Goal: Information Seeking & Learning: Learn about a topic

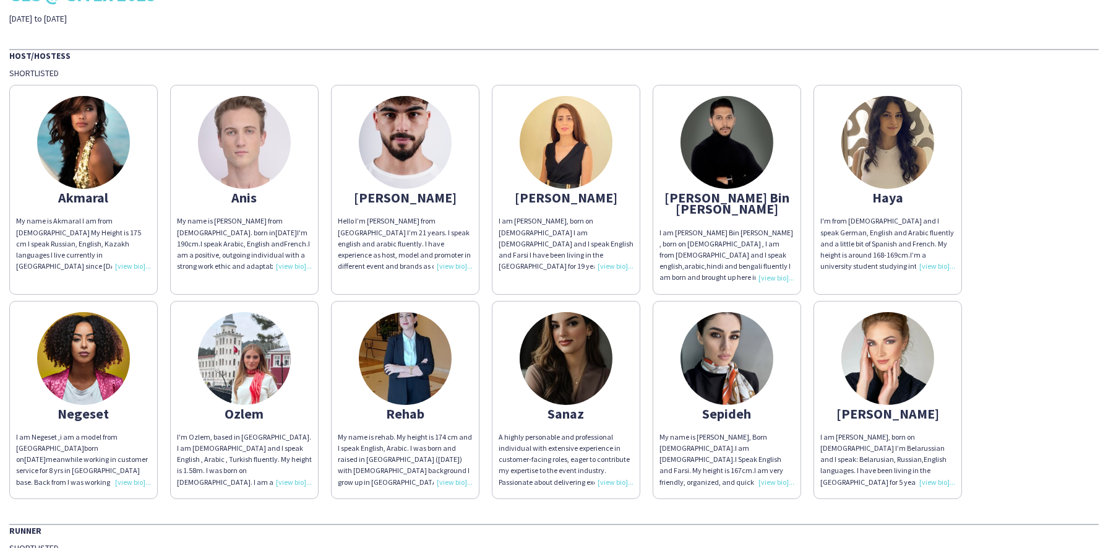
scroll to position [69, 0]
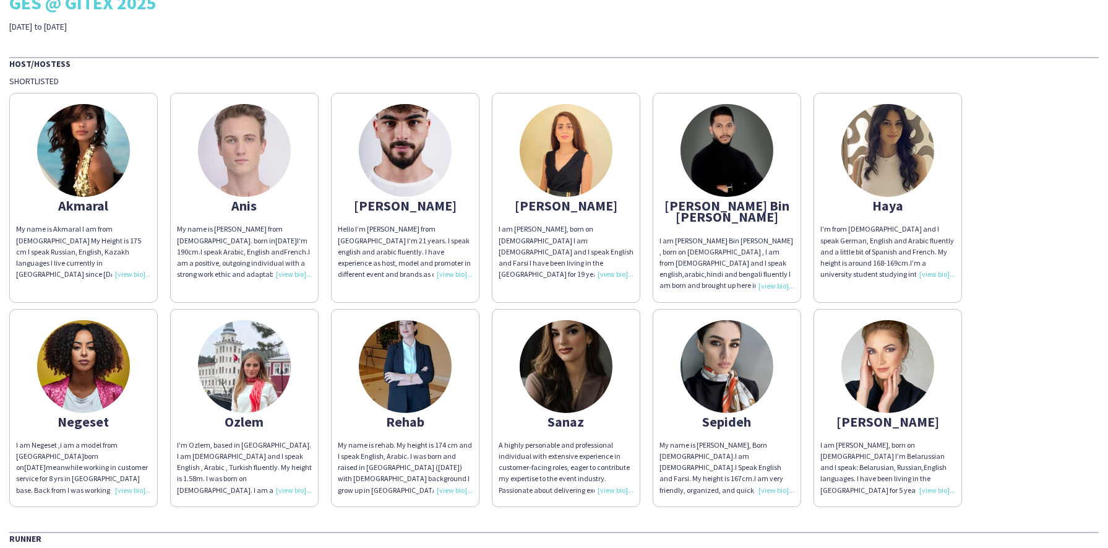
drag, startPoint x: 140, startPoint y: 274, endPoint x: 128, endPoint y: 279, distance: 12.8
click at [128, 279] on div "My name is Akmaral I am from [DEMOGRAPHIC_DATA] My Height is 175 cm I speak Rus…" at bounding box center [83, 251] width 135 height 56
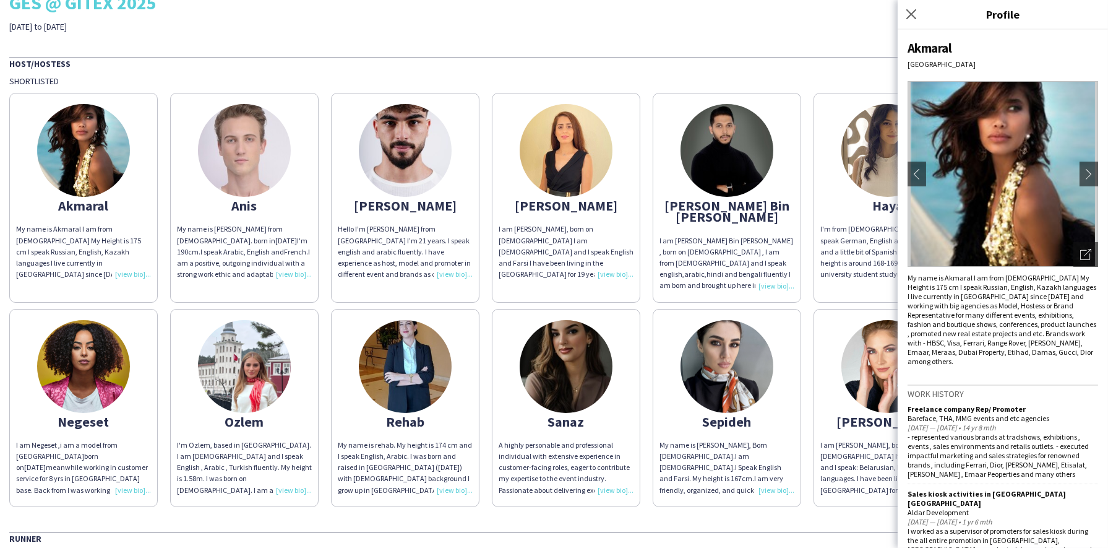
click at [131, 279] on div "My name is Akmaral I am from [DEMOGRAPHIC_DATA] My Height is 175 cm I speak Rus…" at bounding box center [83, 251] width 135 height 56
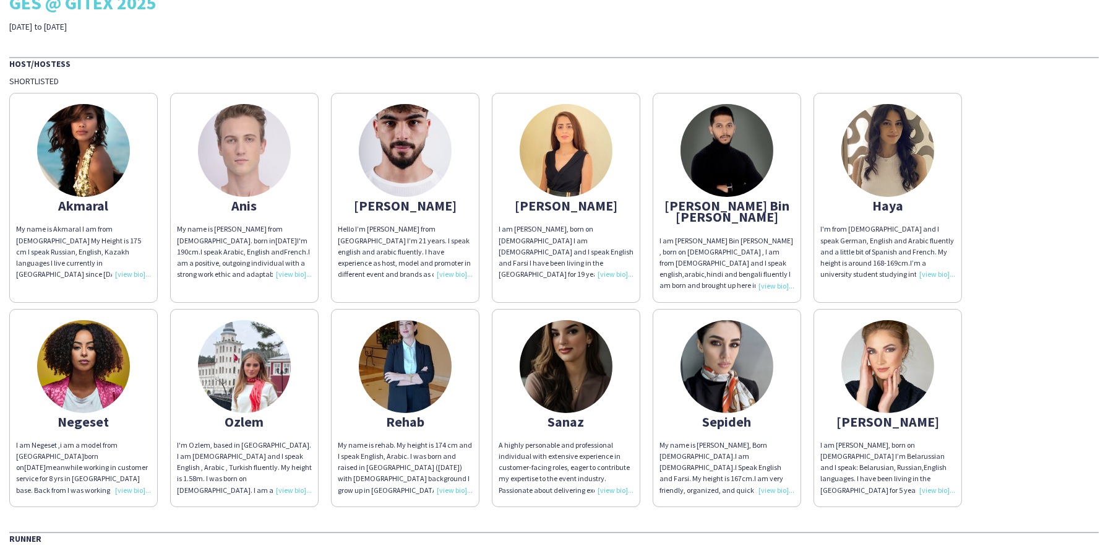
click at [131, 279] on div "My name is Akmaral I am from [DEMOGRAPHIC_DATA] My Height is 175 cm I speak Rus…" at bounding box center [83, 251] width 135 height 56
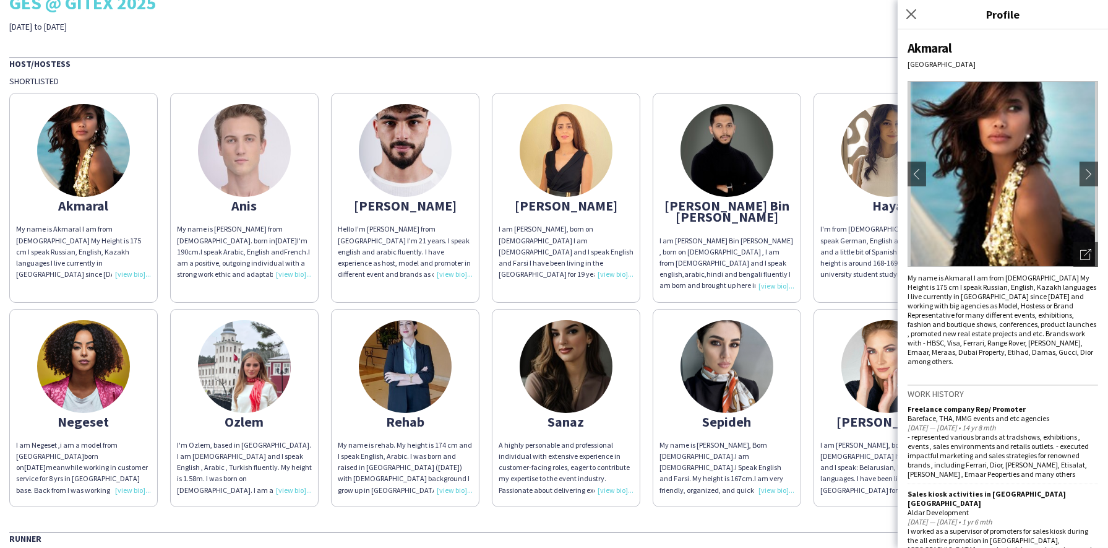
click at [458, 472] on div "My name is rehab. My height is 174 cm and I speak English, Arabic. I was born a…" at bounding box center [405, 467] width 135 height 56
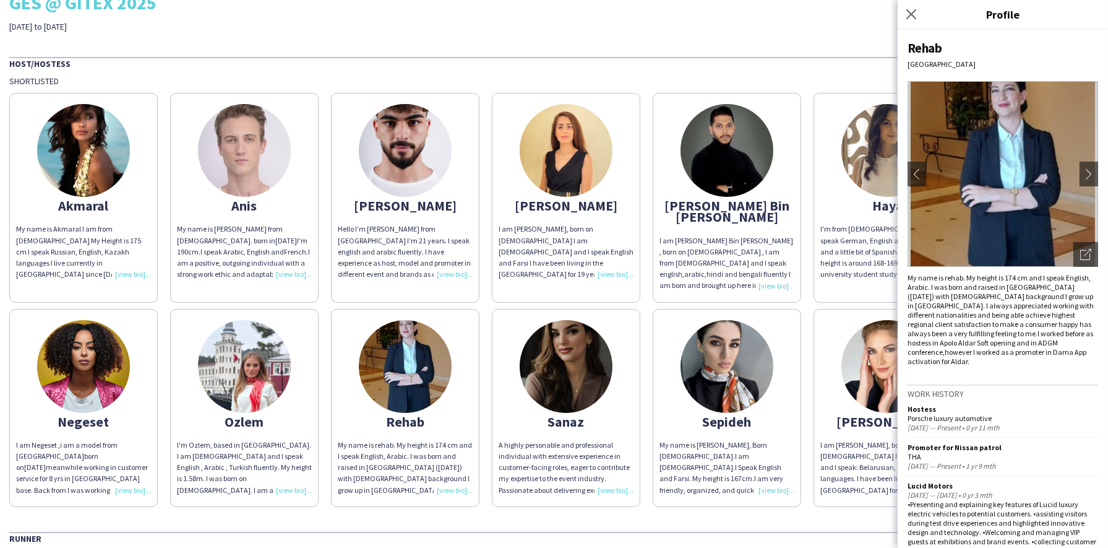
click at [795, 10] on div "Close pop-in" at bounding box center [913, 14] width 31 height 28
click at [795, 14] on icon "Close pop-in" at bounding box center [911, 14] width 12 height 12
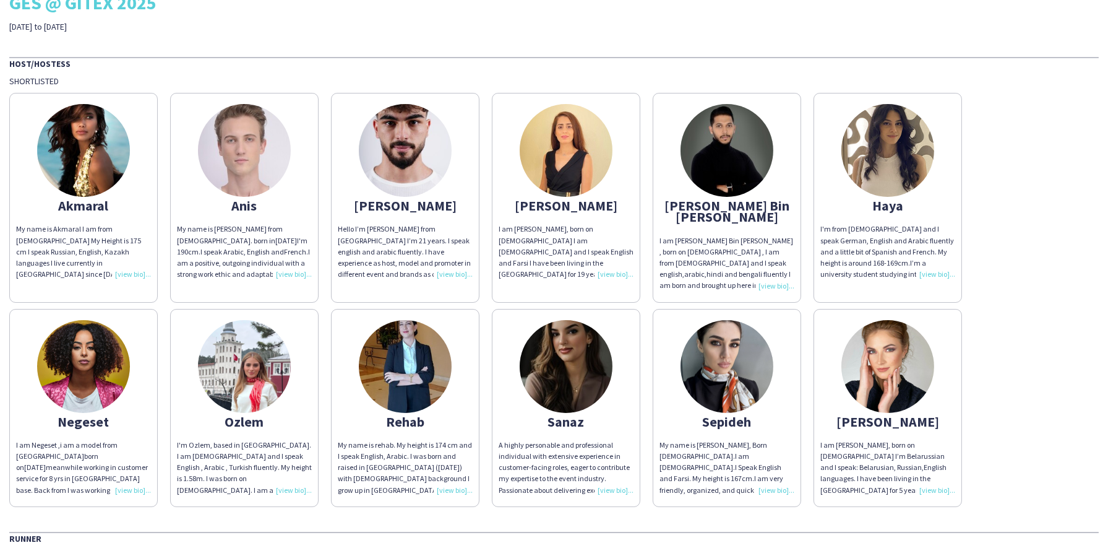
scroll to position [137, 0]
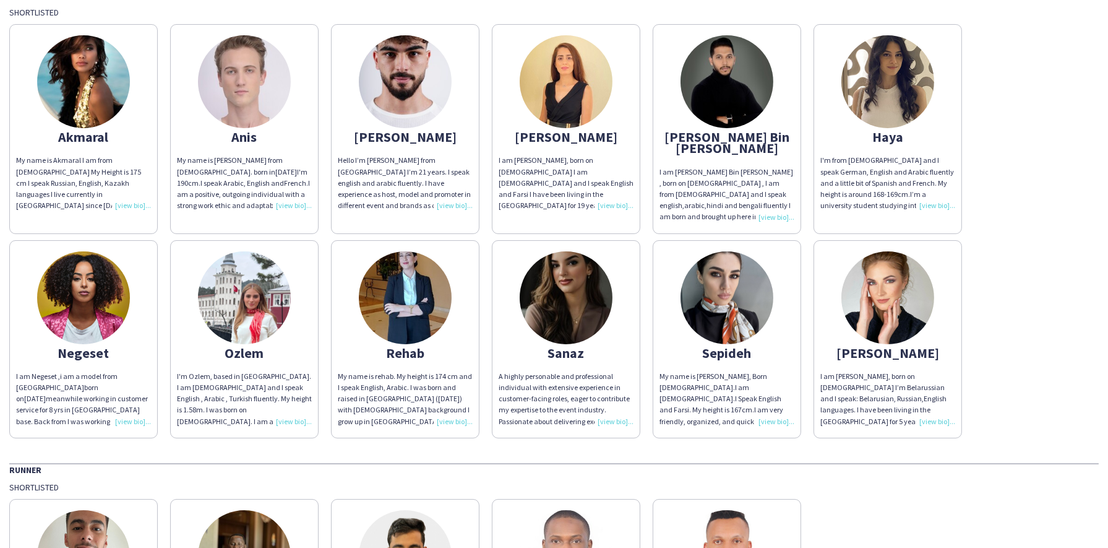
click at [268, 287] on img at bounding box center [244, 297] width 93 height 93
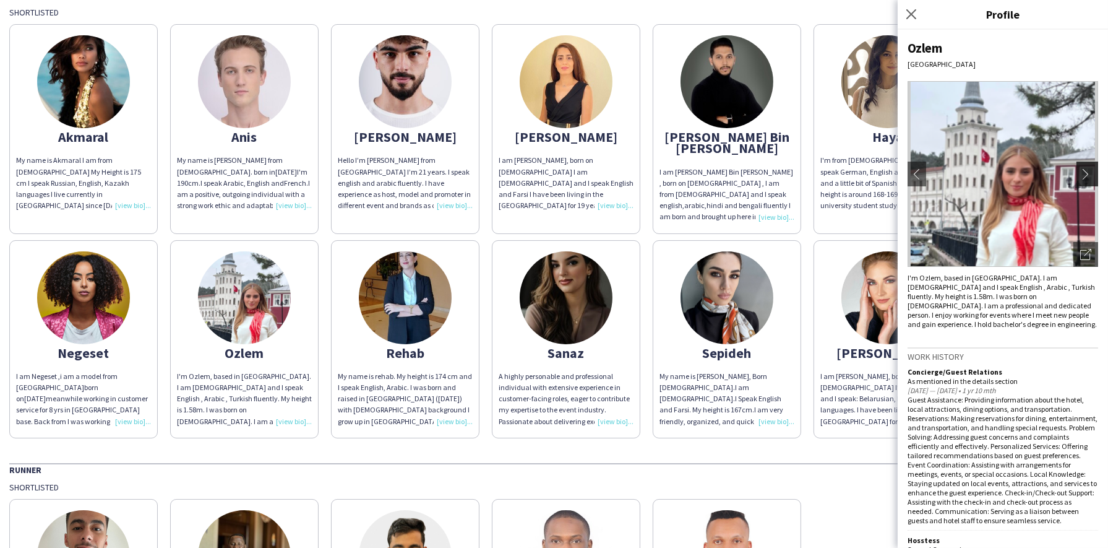
click at [795, 174] on app-icon "chevron-right" at bounding box center [1088, 173] width 17 height 11
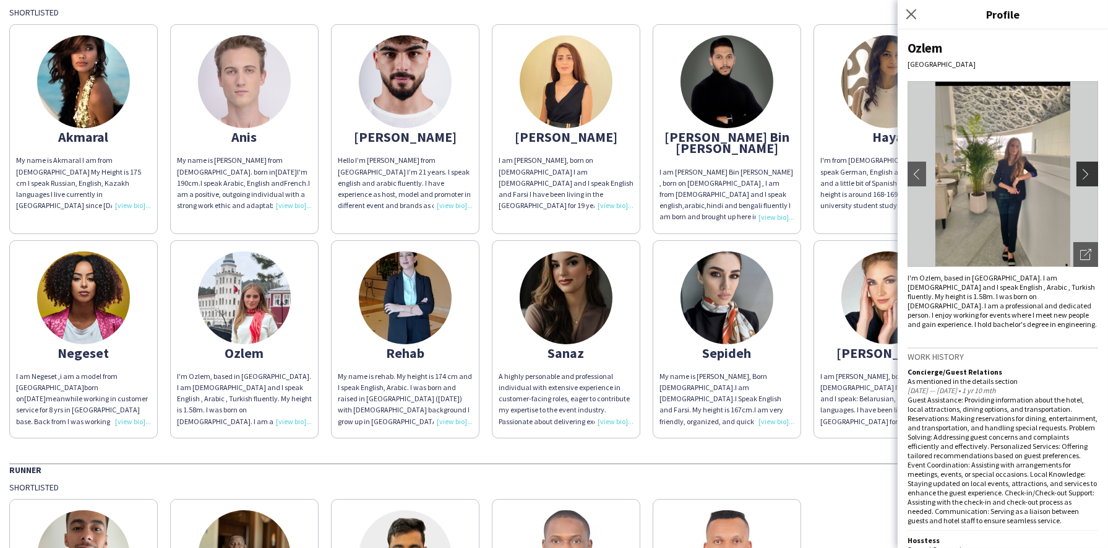
click at [795, 174] on app-icon "chevron-right" at bounding box center [1088, 173] width 17 height 11
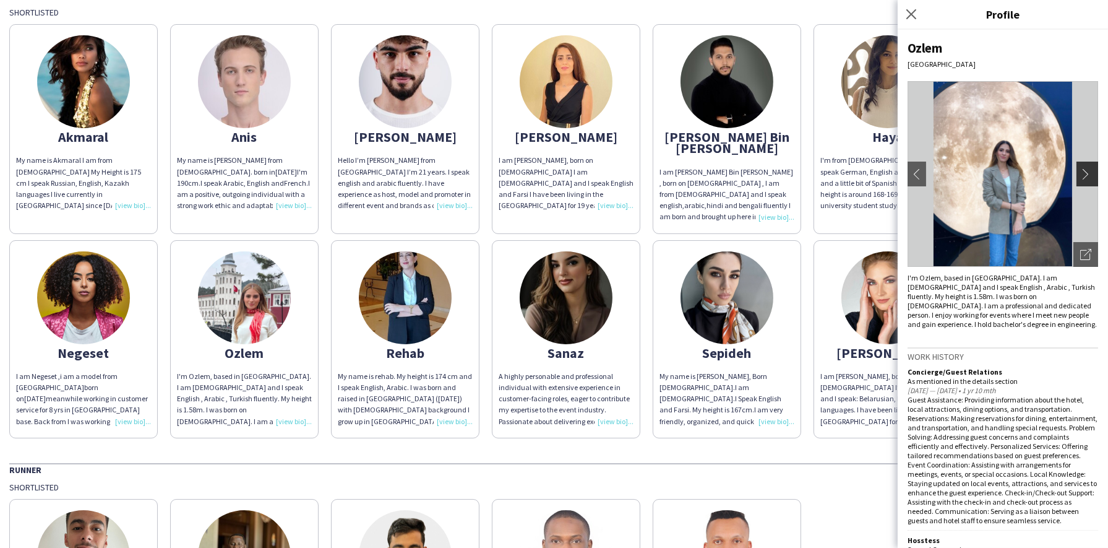
click at [795, 174] on app-icon "chevron-right" at bounding box center [1088, 173] width 17 height 11
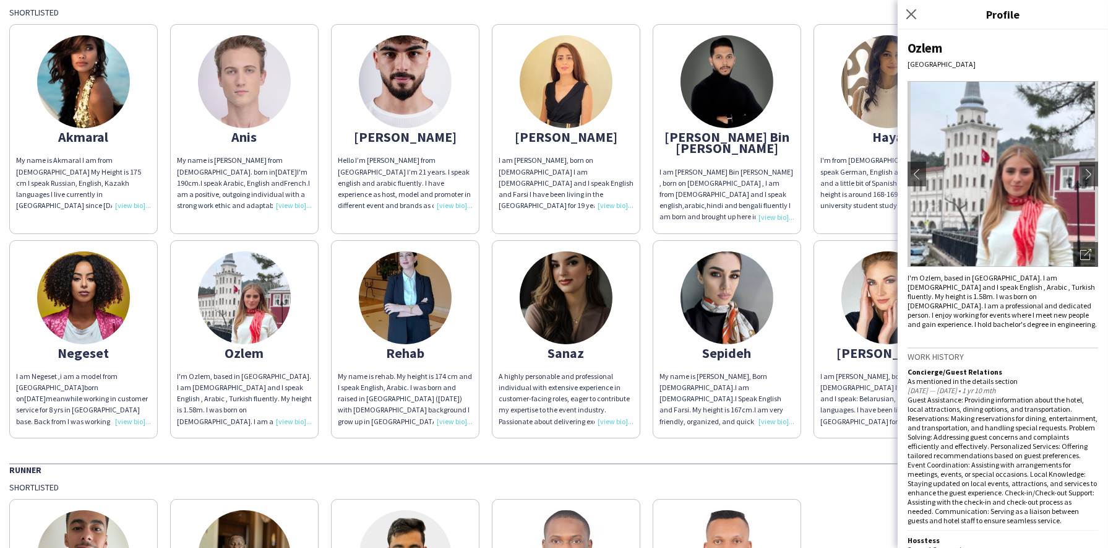
click at [794, 463] on div "Runner" at bounding box center [554, 469] width 1090 height 12
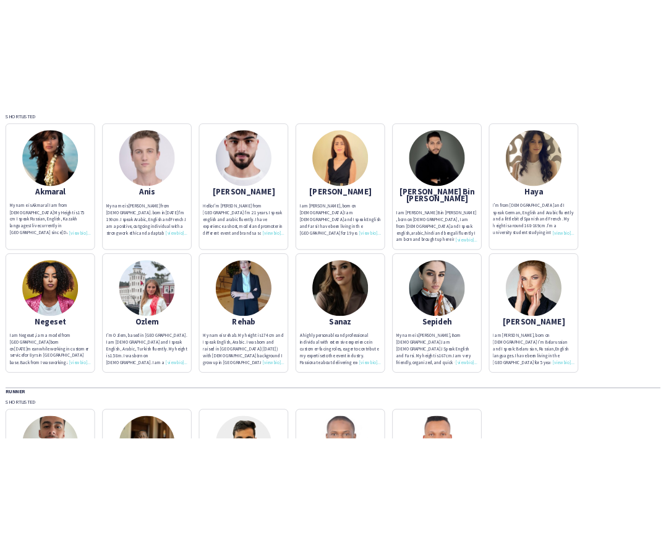
scroll to position [69, 0]
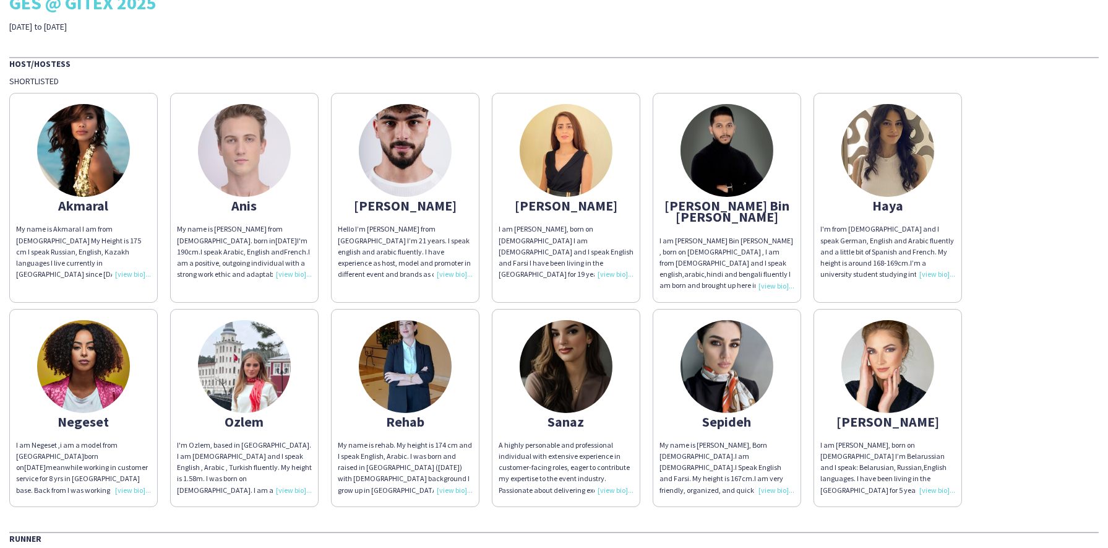
click at [96, 164] on img at bounding box center [83, 150] width 93 height 93
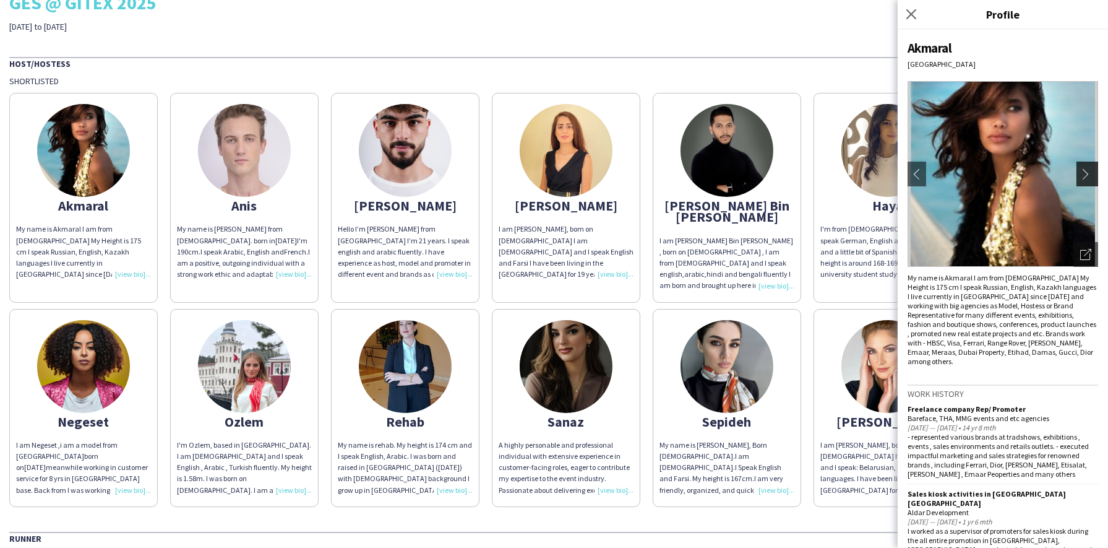
click at [795, 173] on app-icon "chevron-right" at bounding box center [1088, 173] width 17 height 11
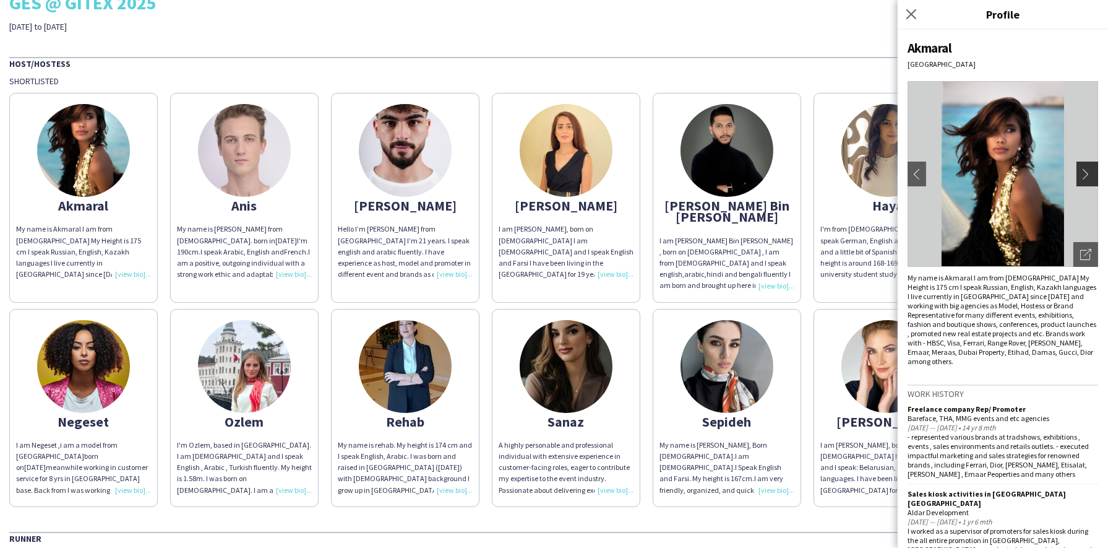
click at [795, 173] on app-icon "chevron-right" at bounding box center [1088, 173] width 17 height 11
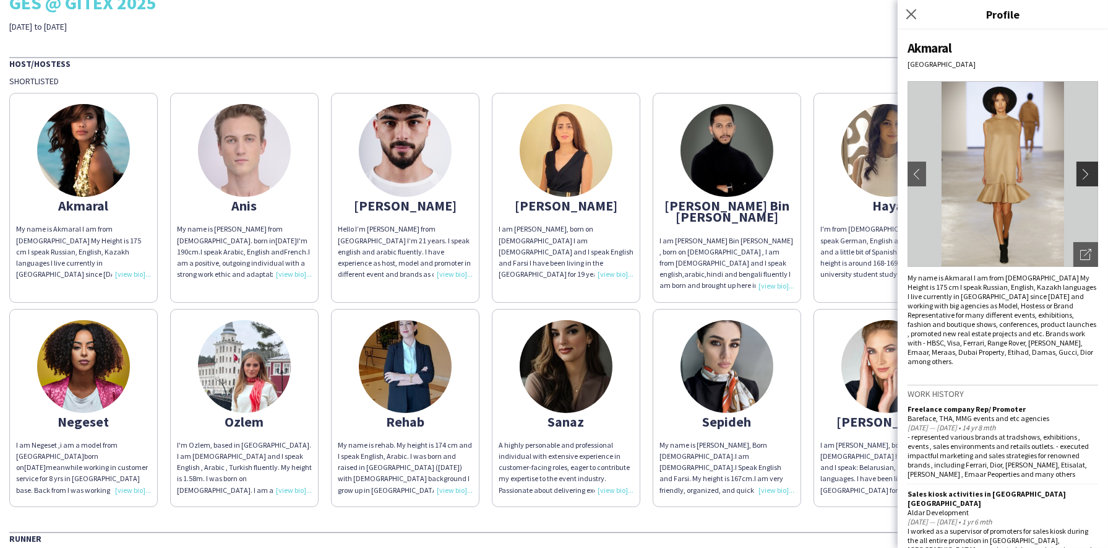
click at [795, 173] on app-icon "chevron-right" at bounding box center [1088, 173] width 17 height 11
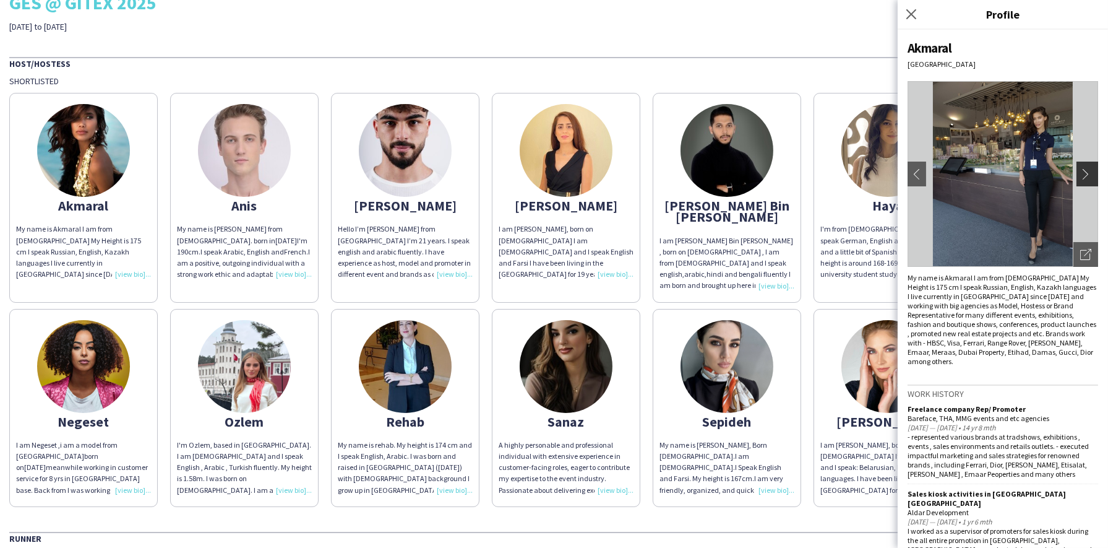
click at [795, 173] on app-icon "chevron-right" at bounding box center [1088, 173] width 17 height 11
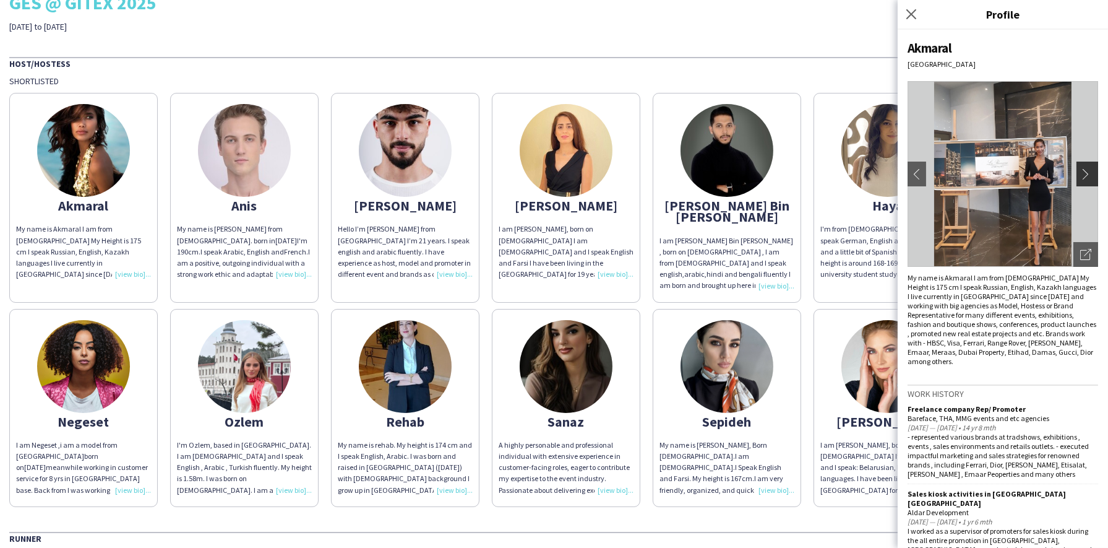
click at [795, 173] on app-icon "chevron-right" at bounding box center [1088, 173] width 17 height 11
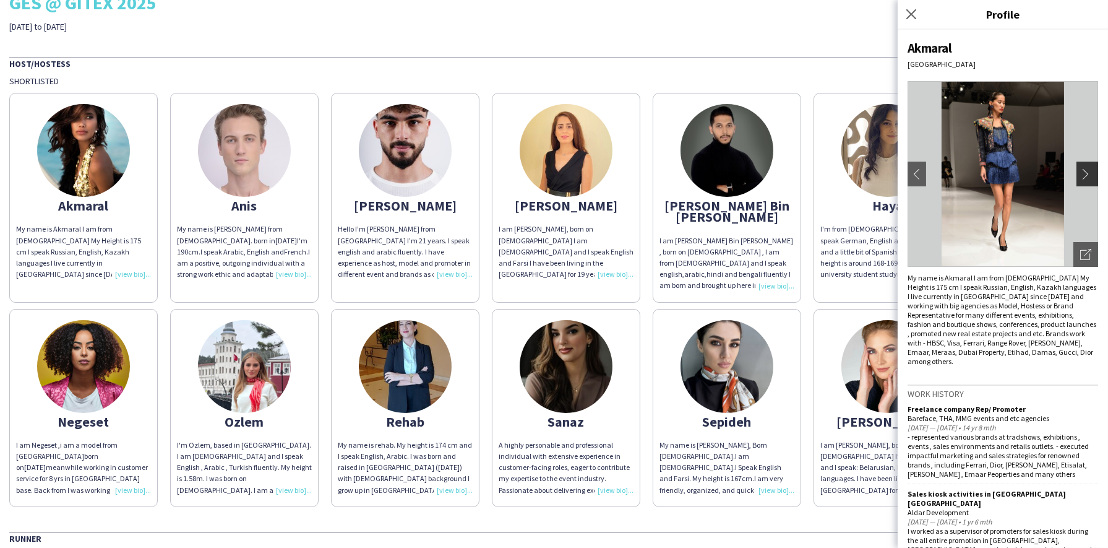
click at [795, 173] on app-icon "chevron-right" at bounding box center [1088, 173] width 17 height 11
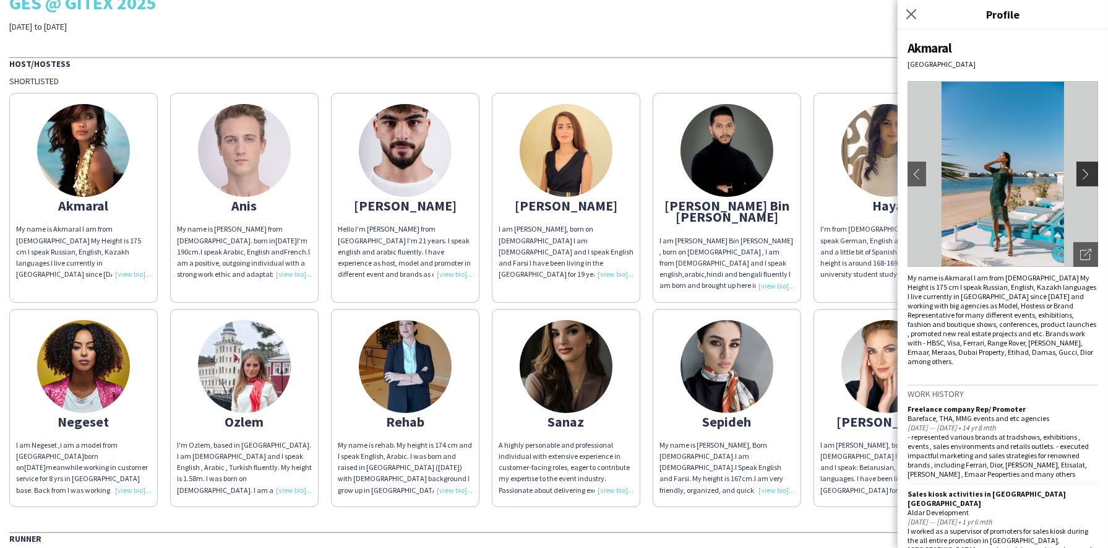
click at [795, 173] on app-icon "chevron-right" at bounding box center [1088, 173] width 17 height 11
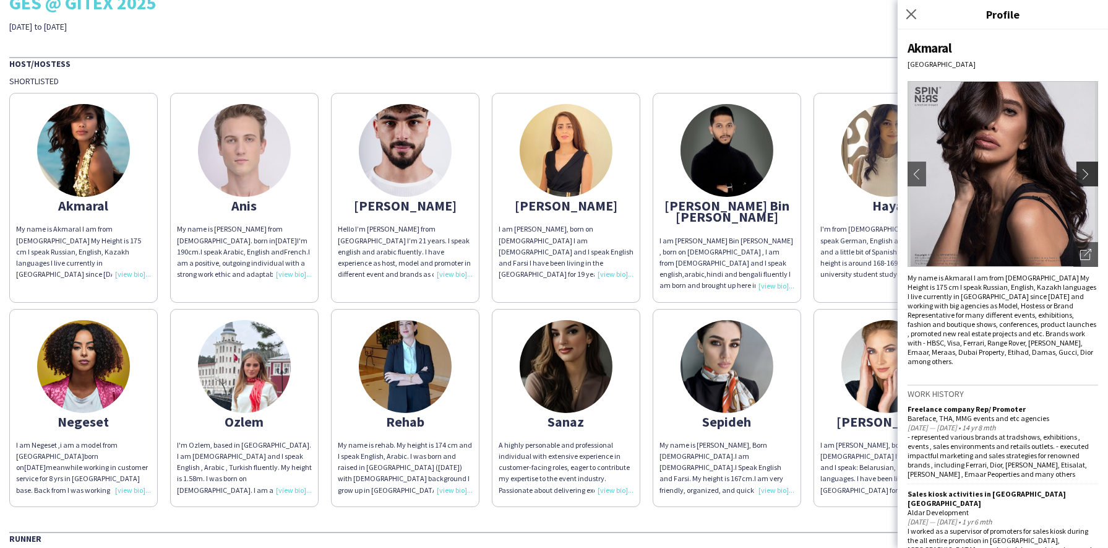
click at [795, 173] on app-icon "chevron-right" at bounding box center [1088, 173] width 17 height 11
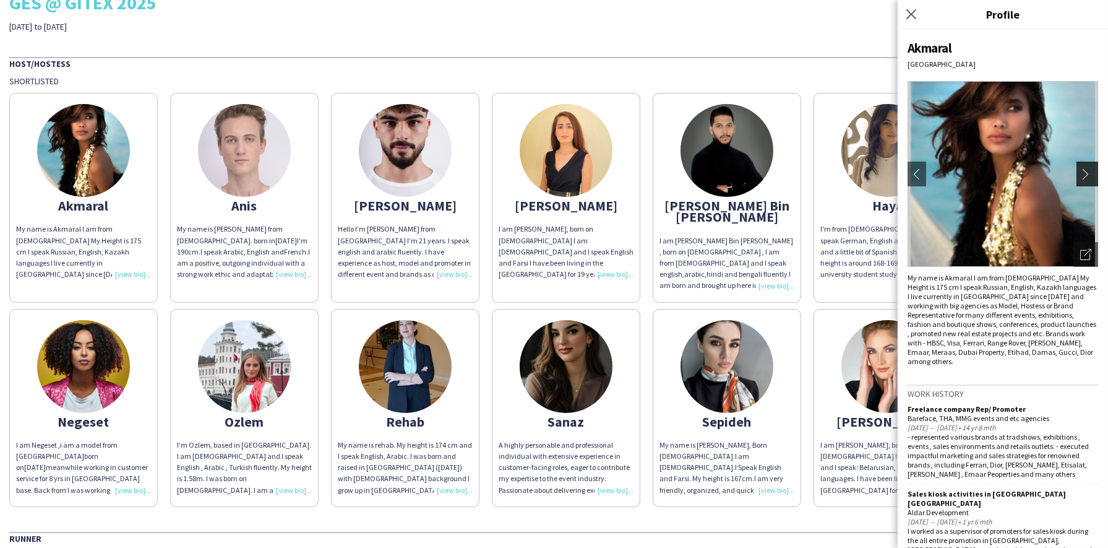
click at [795, 173] on app-icon "chevron-right" at bounding box center [1088, 173] width 17 height 11
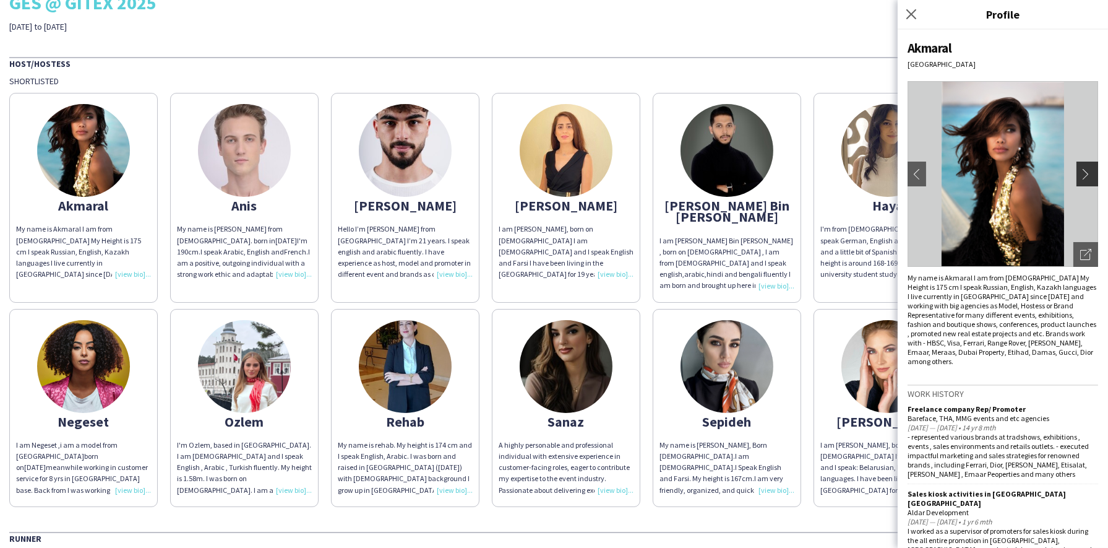
click at [795, 173] on app-icon "chevron-right" at bounding box center [1088, 173] width 17 height 11
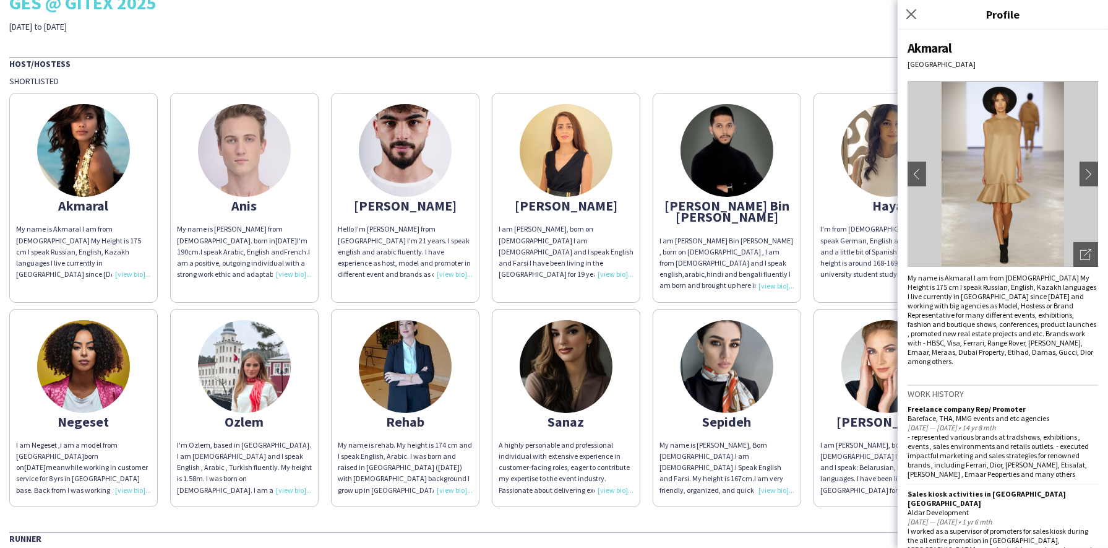
click at [163, 287] on div "Akmaral My name is Akmaral I am from [DEMOGRAPHIC_DATA] My Height is 175 cm I s…" at bounding box center [554, 297] width 1090 height 420
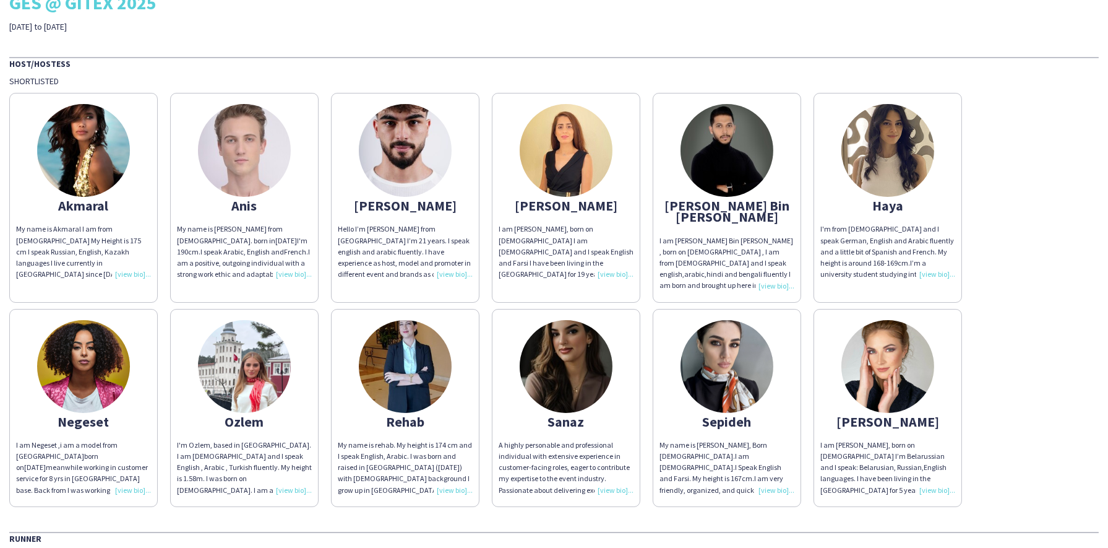
click at [569, 332] on img at bounding box center [566, 366] width 93 height 93
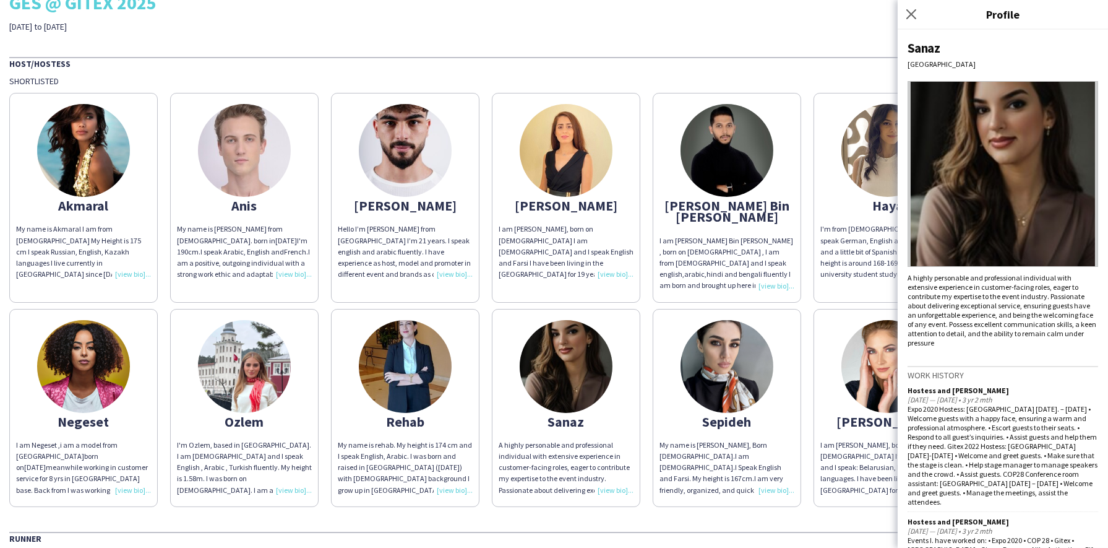
click at [795, 207] on img at bounding box center [1003, 174] width 191 height 186
click at [256, 493] on app-share-pages-crew-card "Ozlem I'm Ozlem, based in [GEOGRAPHIC_DATA]. I am [DEMOGRAPHIC_DATA] and I spea…" at bounding box center [244, 408] width 149 height 198
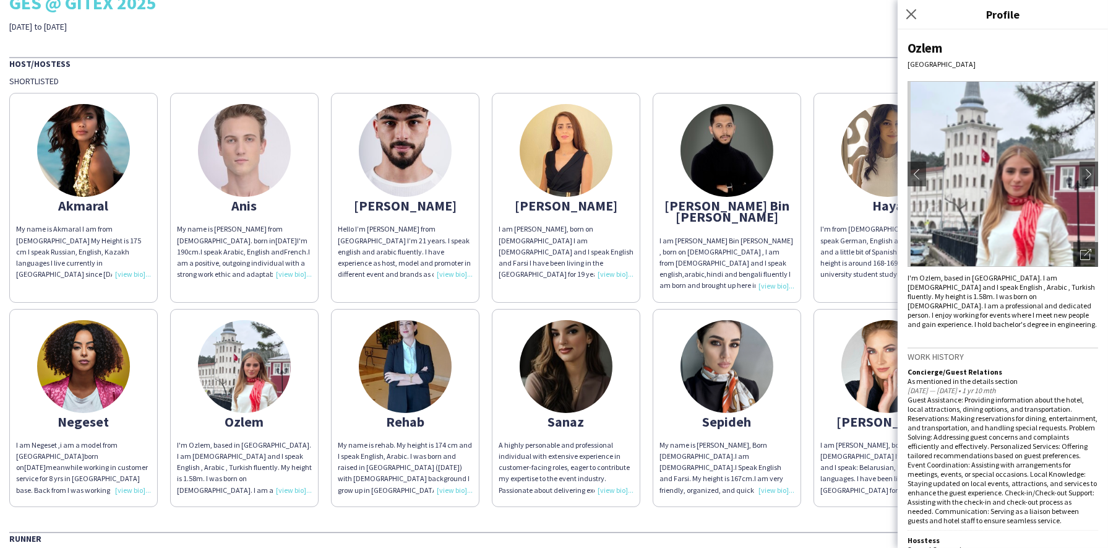
click at [93, 364] on img at bounding box center [83, 366] width 93 height 93
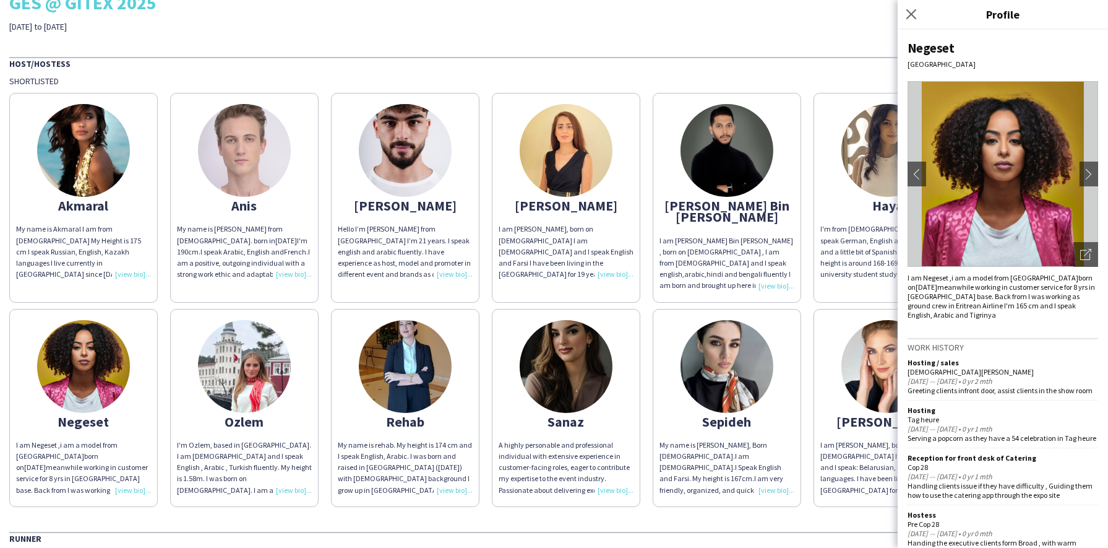
click at [84, 150] on img at bounding box center [83, 150] width 93 height 93
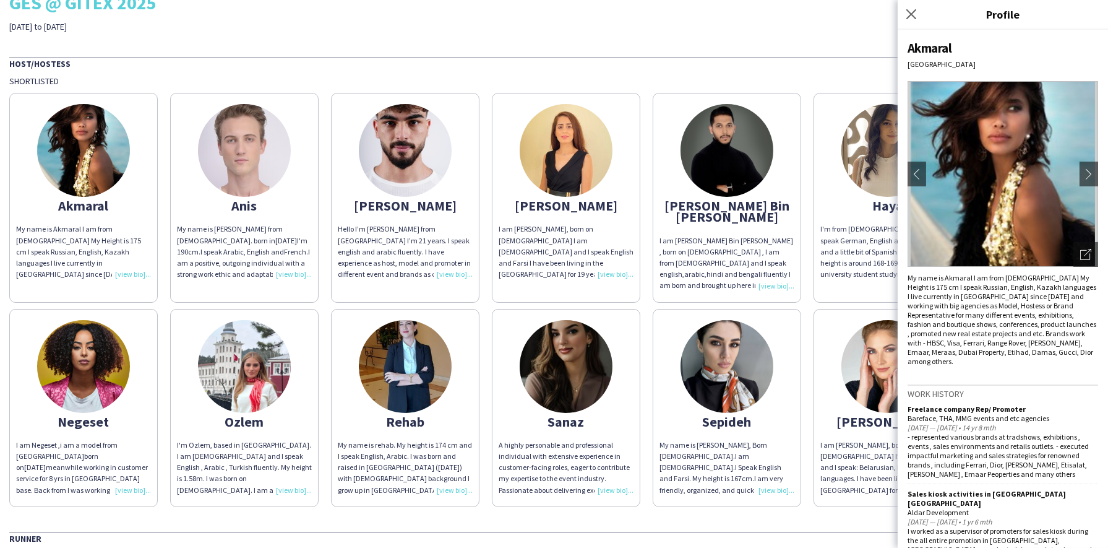
click at [251, 393] on img at bounding box center [244, 366] width 93 height 93
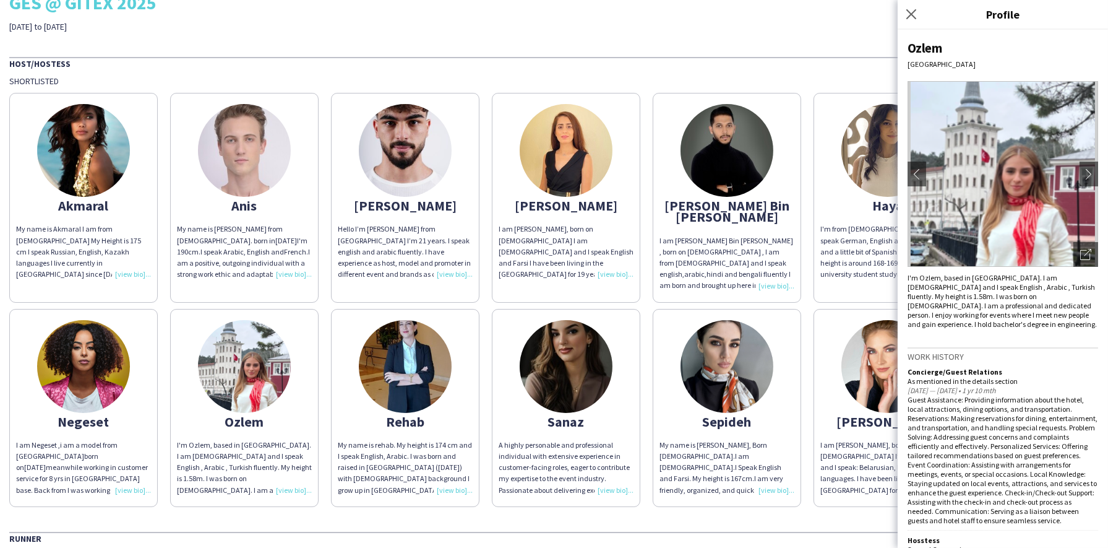
click at [551, 361] on img at bounding box center [566, 366] width 93 height 93
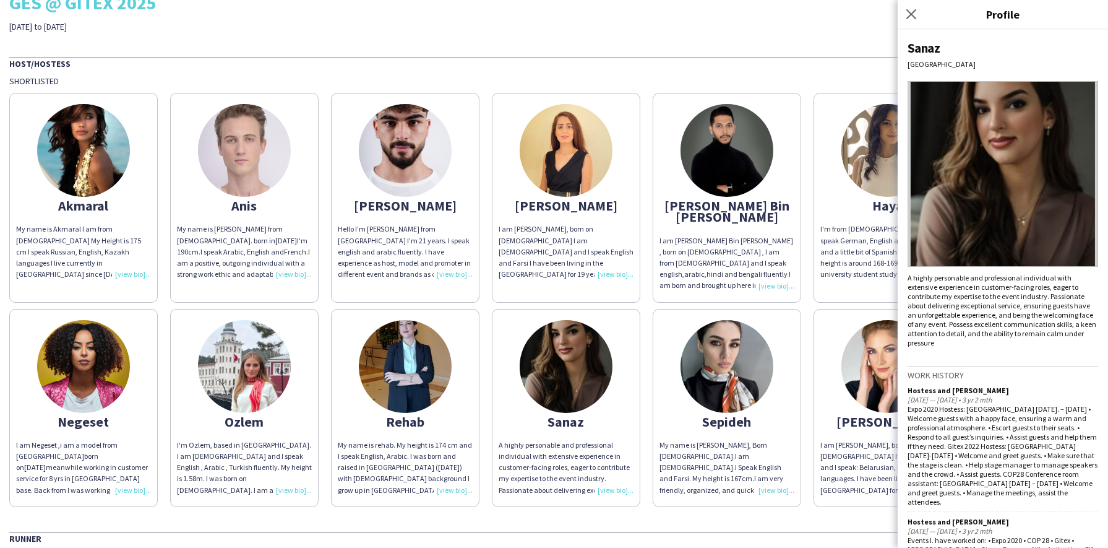
click at [416, 366] on img at bounding box center [405, 366] width 93 height 93
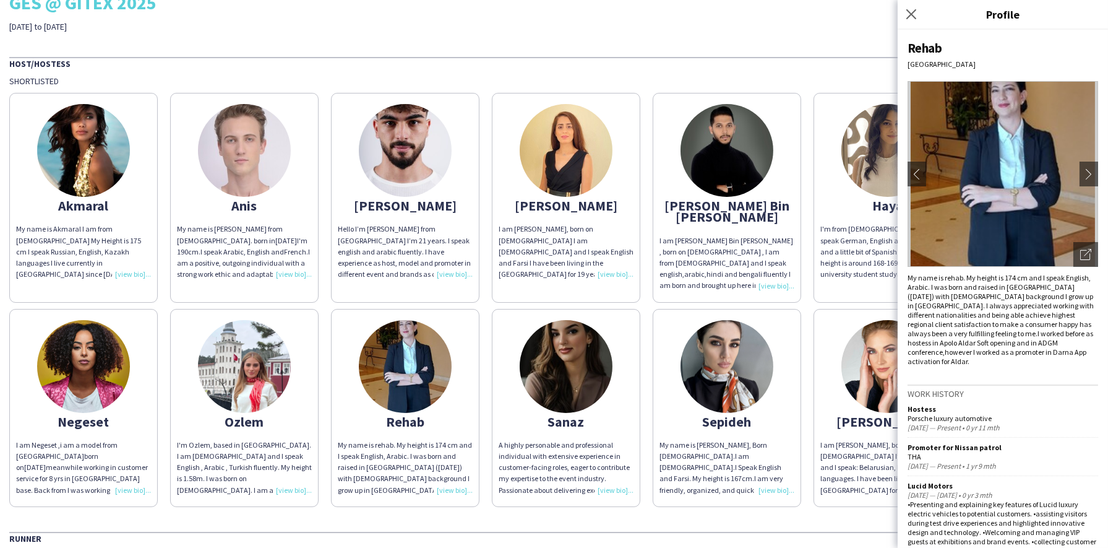
click at [621, 159] on app-share-pages-crew-card "[PERSON_NAME] am [PERSON_NAME], born on [DEMOGRAPHIC_DATA] I am [DEMOGRAPHIC_DA…" at bounding box center [566, 197] width 149 height 209
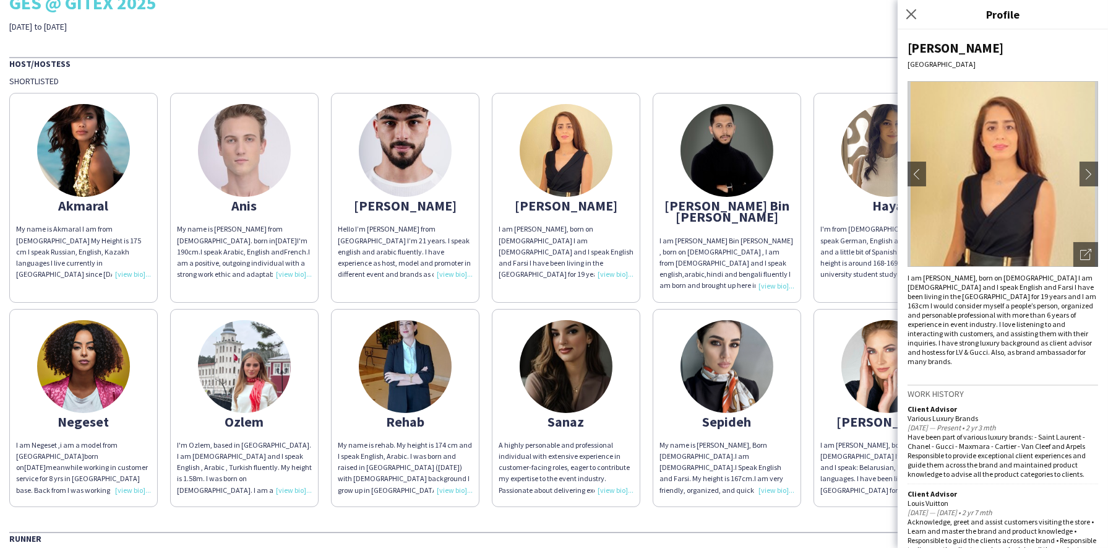
click at [765, 36] on div "GES THA Staffing GES @ GITEX 2025 [DATE] to [DATE] Host/Hostess Shortlisted Akm…" at bounding box center [554, 358] width 1108 height 855
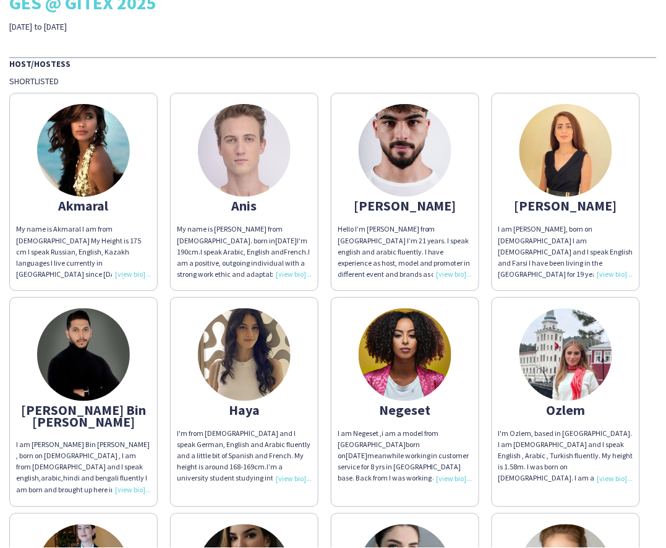
click at [71, 187] on img at bounding box center [83, 150] width 93 height 93
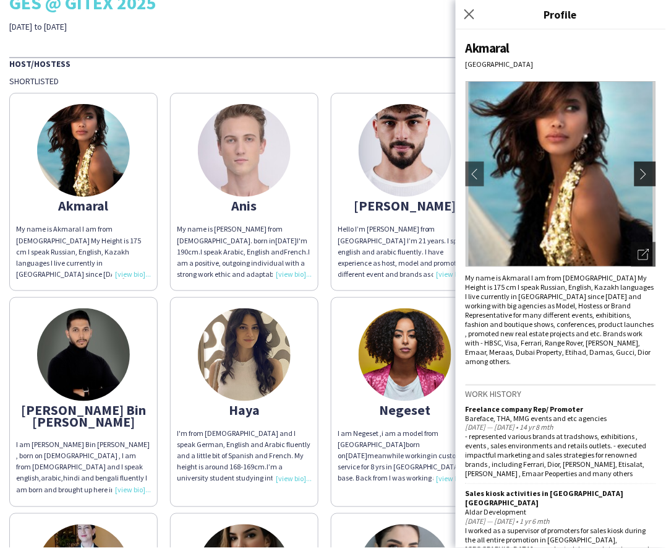
click at [639, 172] on app-icon "chevron-right" at bounding box center [647, 173] width 17 height 11
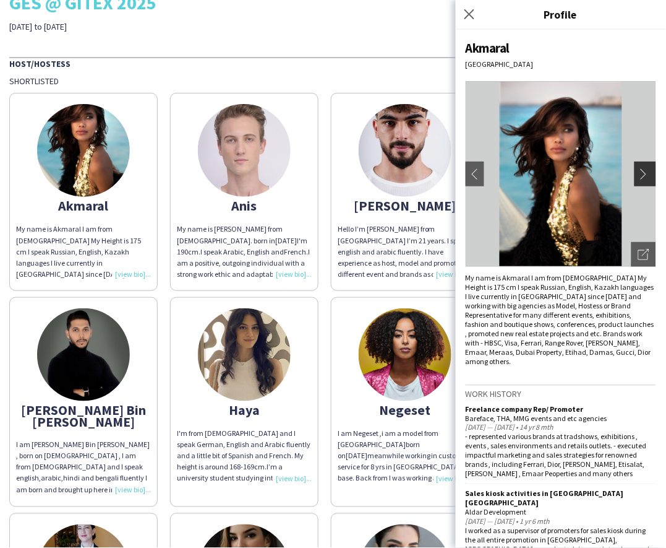
click at [639, 172] on app-icon "chevron-right" at bounding box center [647, 173] width 17 height 11
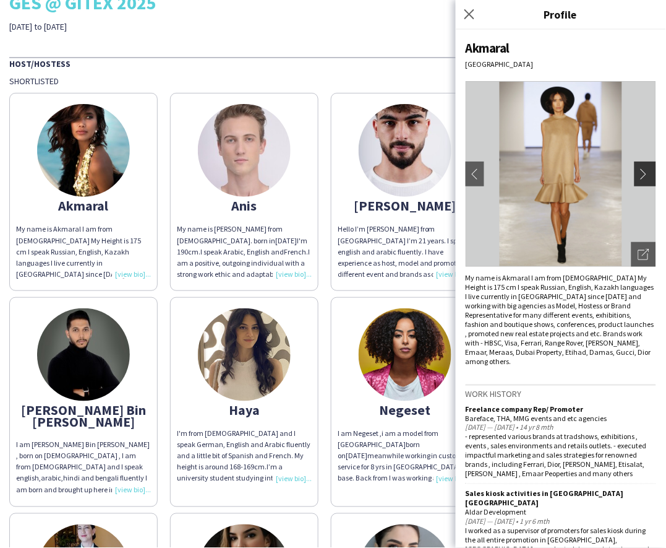
click at [639, 172] on app-icon "chevron-right" at bounding box center [647, 173] width 17 height 11
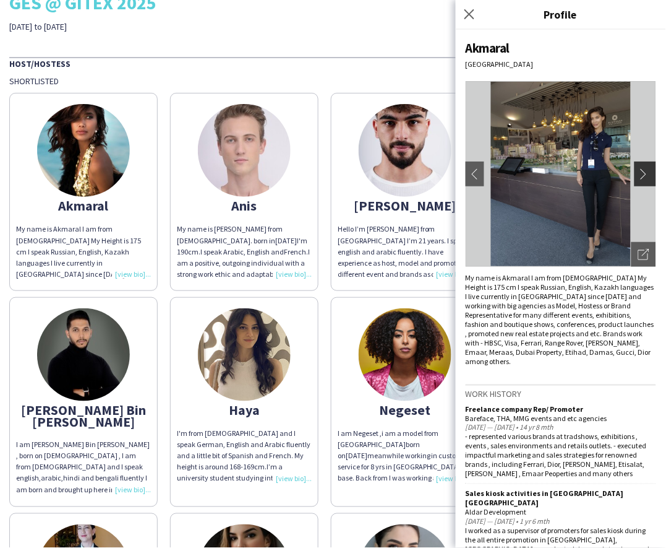
click at [639, 172] on app-icon "chevron-right" at bounding box center [647, 173] width 17 height 11
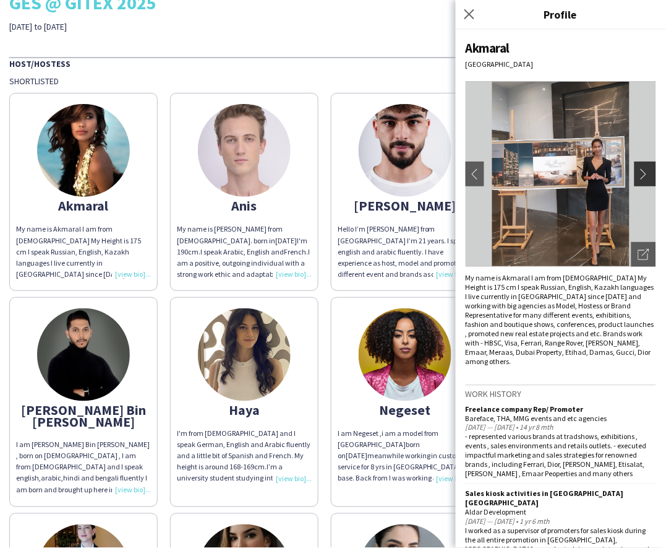
click at [639, 169] on app-icon "chevron-right" at bounding box center [647, 173] width 17 height 11
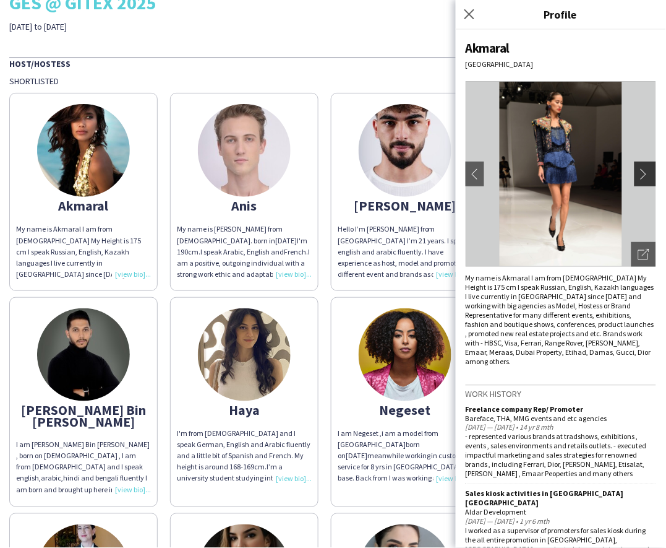
click at [639, 169] on app-icon "chevron-right" at bounding box center [647, 173] width 17 height 11
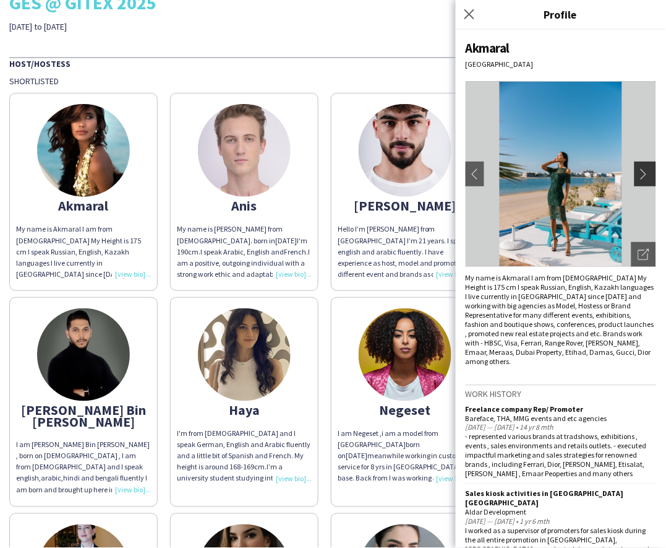
click at [639, 169] on app-icon "chevron-right" at bounding box center [647, 173] width 17 height 11
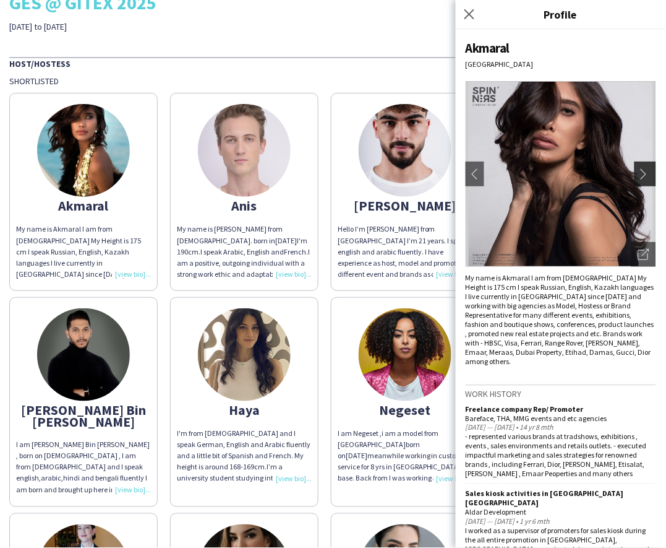
click at [639, 169] on app-icon "chevron-right" at bounding box center [647, 173] width 17 height 11
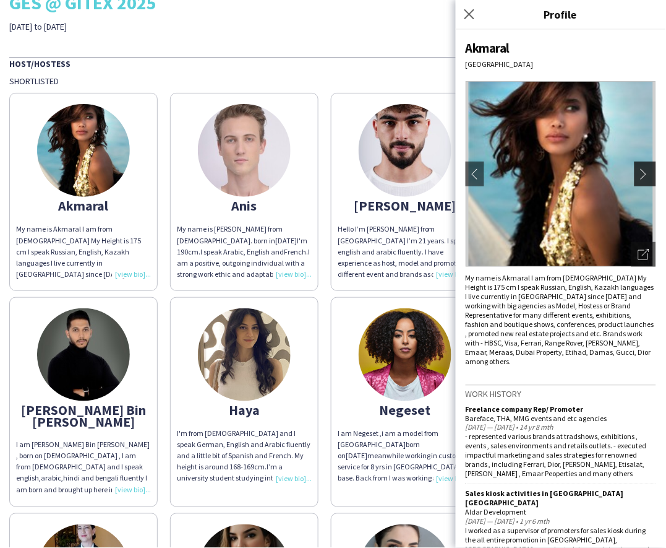
click at [639, 169] on app-icon "chevron-right" at bounding box center [647, 173] width 17 height 11
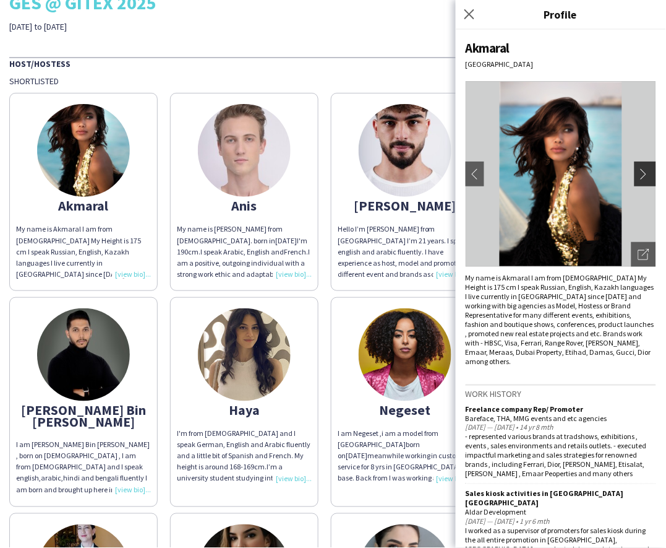
click at [639, 170] on app-icon "chevron-right" at bounding box center [647, 173] width 17 height 11
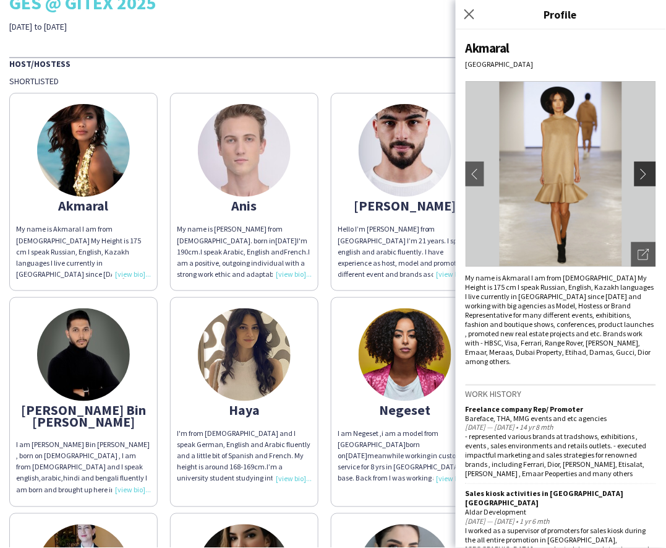
click at [639, 170] on app-icon "chevron-right" at bounding box center [647, 173] width 17 height 11
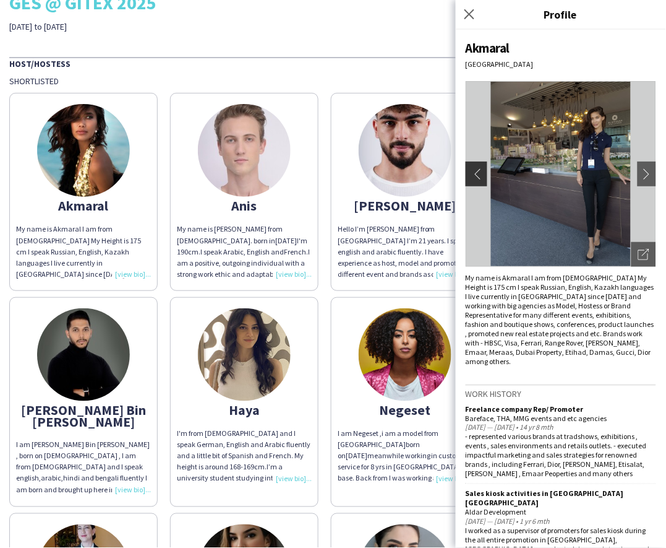
click at [466, 175] on button "chevron-left" at bounding box center [475, 174] width 25 height 25
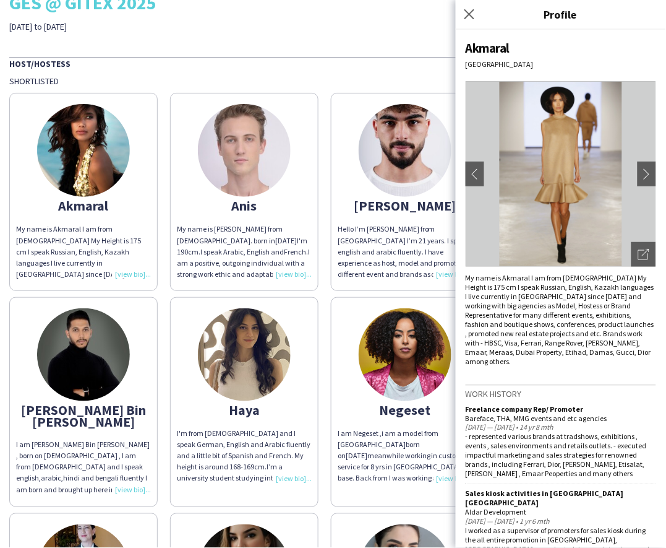
click at [132, 274] on div "My name is Akmaral I am from [DEMOGRAPHIC_DATA] My Height is 175 cm I speak Rus…" at bounding box center [83, 251] width 135 height 56
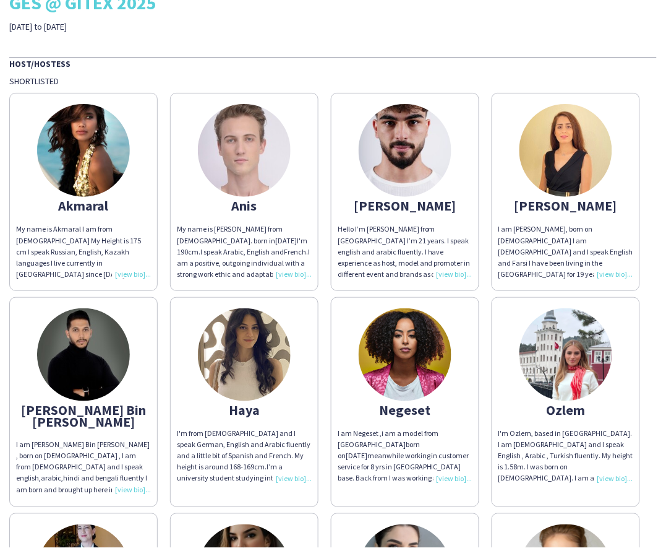
click at [132, 274] on div "My name is Akmaral I am from [DEMOGRAPHIC_DATA] My Height is 175 cm I speak Rus…" at bounding box center [83, 251] width 135 height 56
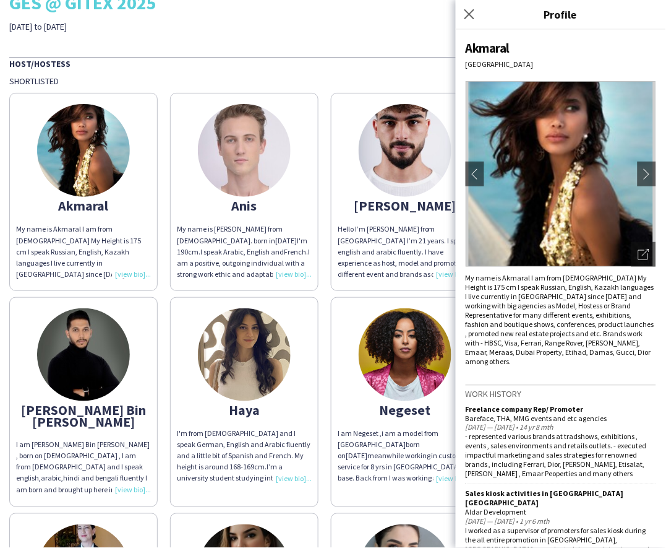
click at [598, 277] on div "My name is Akmaral I am from [DEMOGRAPHIC_DATA] My Height is 175 cm I speak Rus…" at bounding box center [561, 319] width 191 height 93
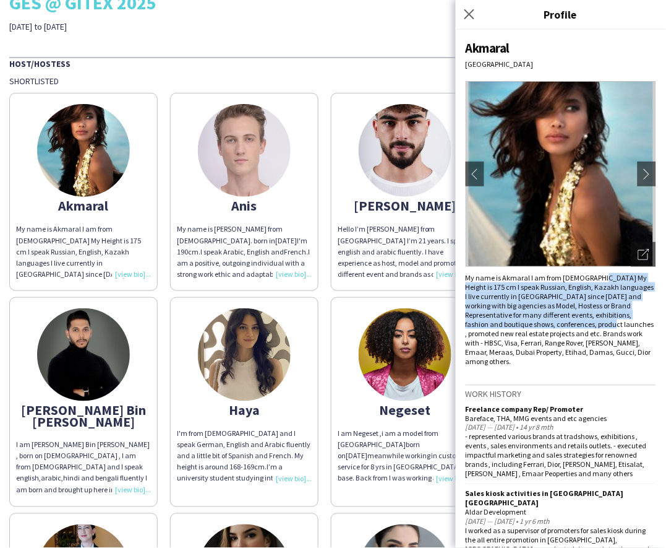
drag, startPoint x: 598, startPoint y: 277, endPoint x: 617, endPoint y: 325, distance: 51.1
click at [617, 325] on div "My name is Akmaral I am from [DEMOGRAPHIC_DATA] My Height is 175 cm I speak Rus…" at bounding box center [561, 319] width 191 height 93
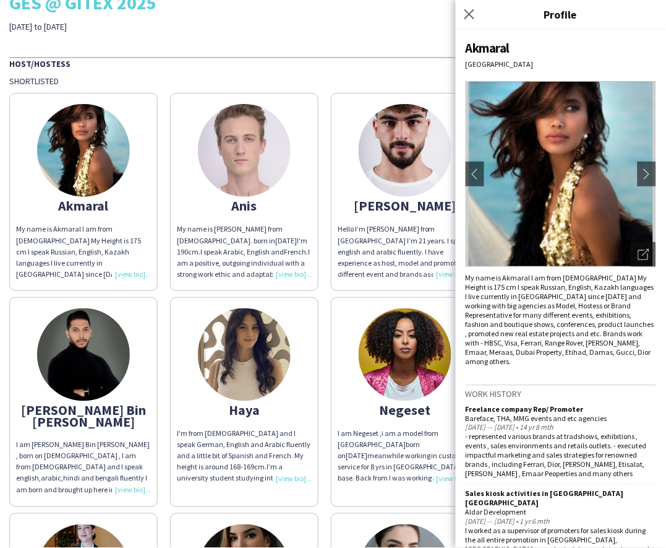
click at [619, 332] on div "My name is Akmaral I am from [DEMOGRAPHIC_DATA] My Height is 175 cm I speak Rus…" at bounding box center [561, 319] width 191 height 93
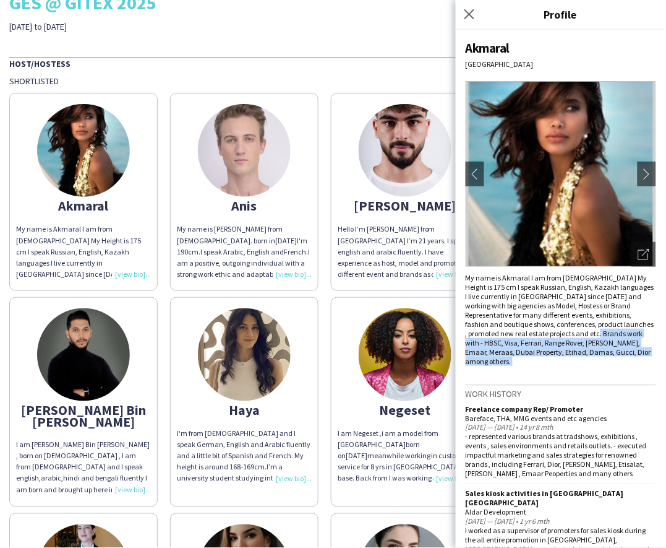
drag, startPoint x: 619, startPoint y: 332, endPoint x: 632, endPoint y: 350, distance: 22.5
click at [632, 350] on div "My name is Akmaral I am from [DEMOGRAPHIC_DATA] My Height is 175 cm I speak Rus…" at bounding box center [561, 319] width 191 height 93
copy div "HBSC, Visa, Ferrari, Range Rover, [PERSON_NAME], Emaar, Meraas, Dubai Property,…"
click at [623, 347] on div "My name is Akmaral I am from [DEMOGRAPHIC_DATA] My Height is 175 cm I speak Rus…" at bounding box center [561, 319] width 191 height 93
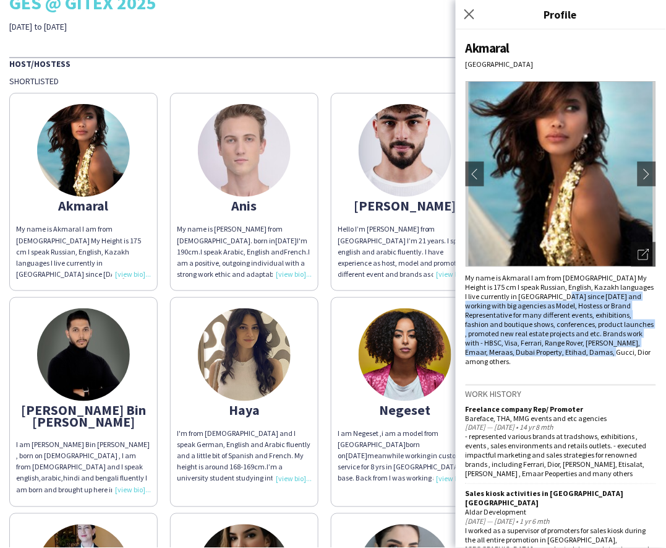
drag, startPoint x: 632, startPoint y: 347, endPoint x: 571, endPoint y: 295, distance: 80.3
click at [571, 295] on div "My name is Akmaral I am from [DEMOGRAPHIC_DATA] My Height is 175 cm I speak Rus…" at bounding box center [561, 319] width 191 height 93
copy div "working with big agencies as Model, Hostess or Brand Representative for many di…"
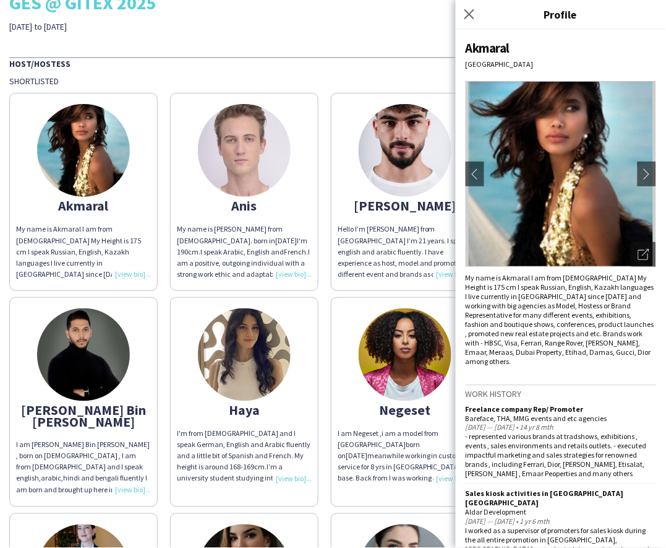
click at [158, 304] on app-share-pages-crew-card "[PERSON_NAME] Bin [PERSON_NAME] I am [PERSON_NAME] Bin [PERSON_NAME] , born on …" at bounding box center [83, 401] width 149 height 209
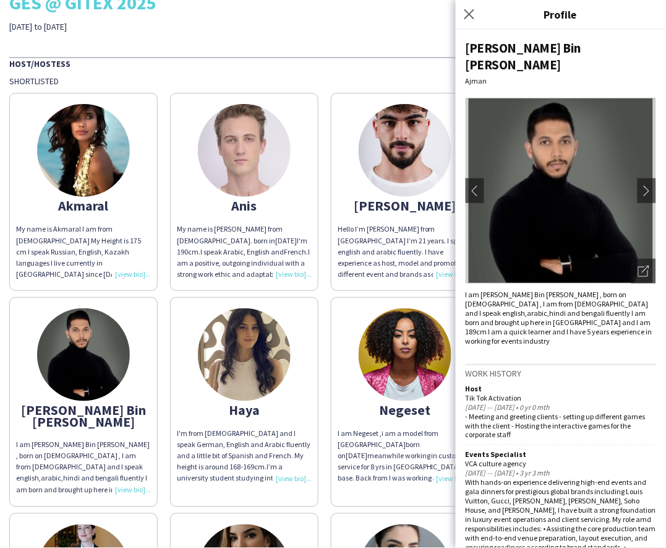
click at [168, 287] on div "Akmaral My name is Akmaral I am from [DEMOGRAPHIC_DATA] My Height is 175 cm I s…" at bounding box center [333, 399] width 648 height 624
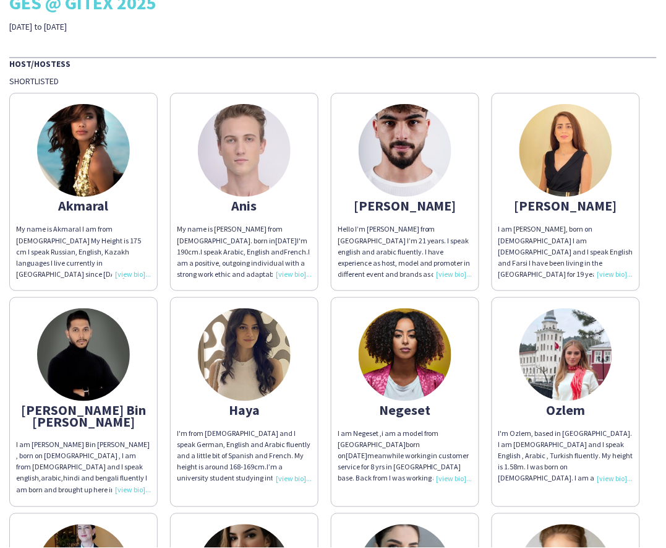
click at [520, 197] on img at bounding box center [566, 150] width 93 height 93
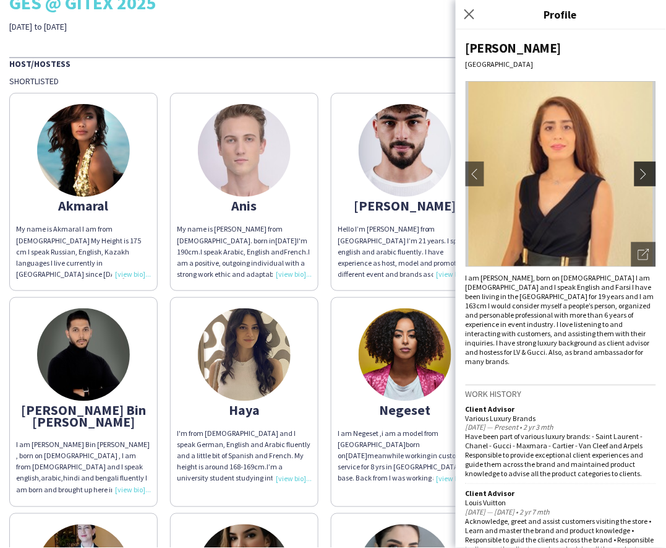
click at [644, 166] on button "chevron-right" at bounding box center [647, 174] width 25 height 25
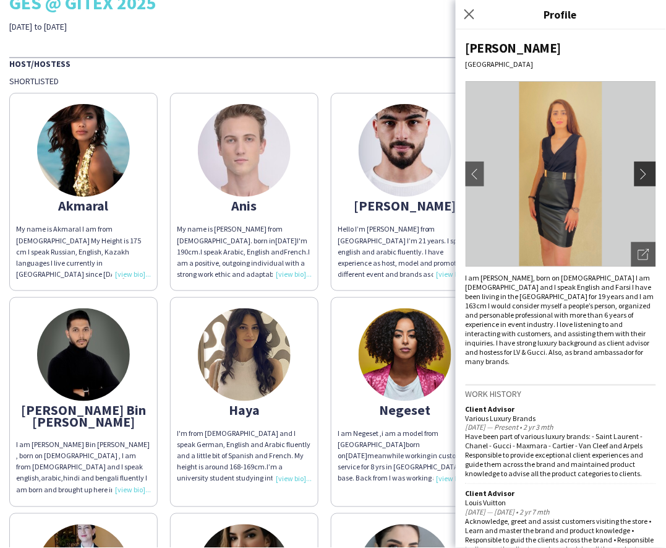
click at [639, 175] on app-icon "chevron-right" at bounding box center [647, 173] width 17 height 11
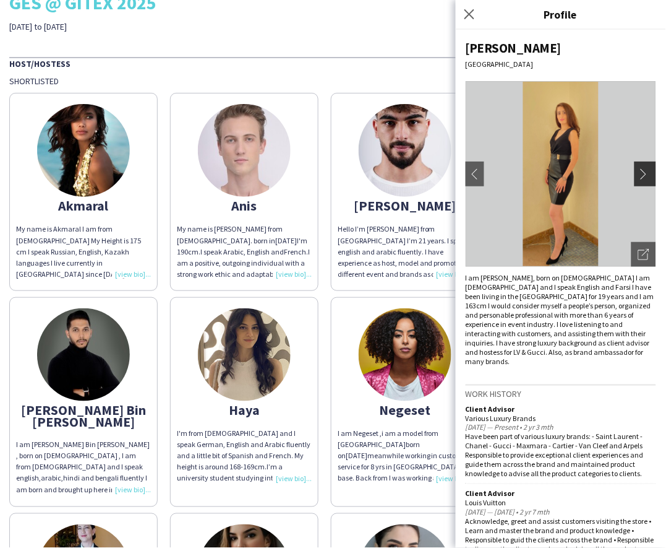
click at [639, 175] on app-icon "chevron-right" at bounding box center [647, 173] width 17 height 11
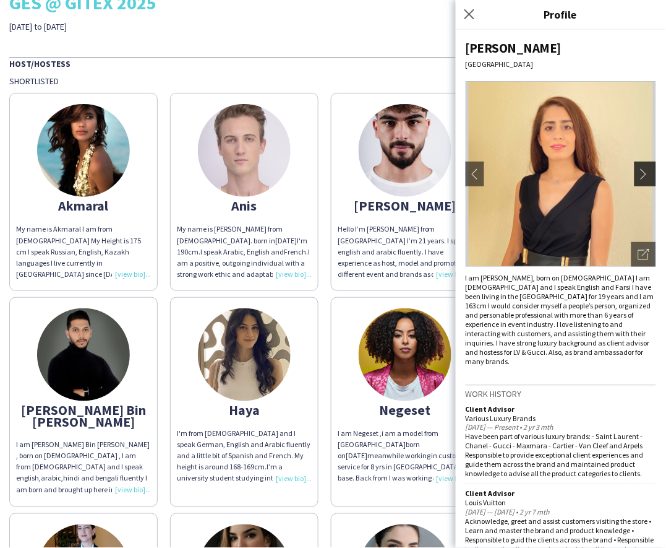
click at [639, 175] on app-icon "chevron-right" at bounding box center [647, 173] width 17 height 11
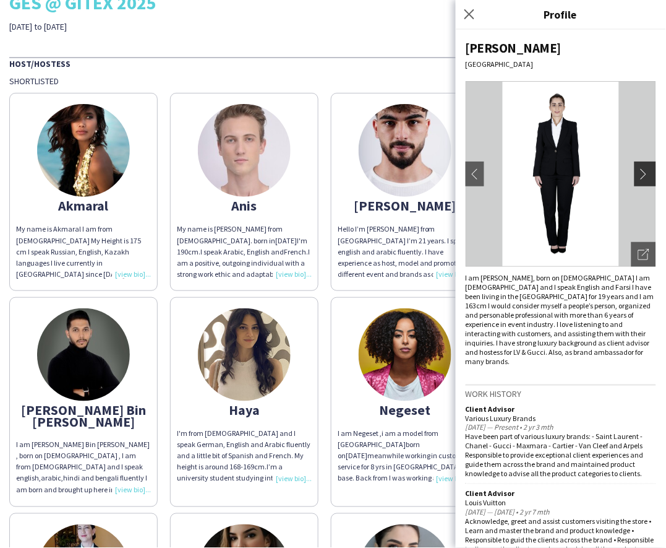
click at [639, 168] on app-icon "chevron-right" at bounding box center [647, 173] width 17 height 11
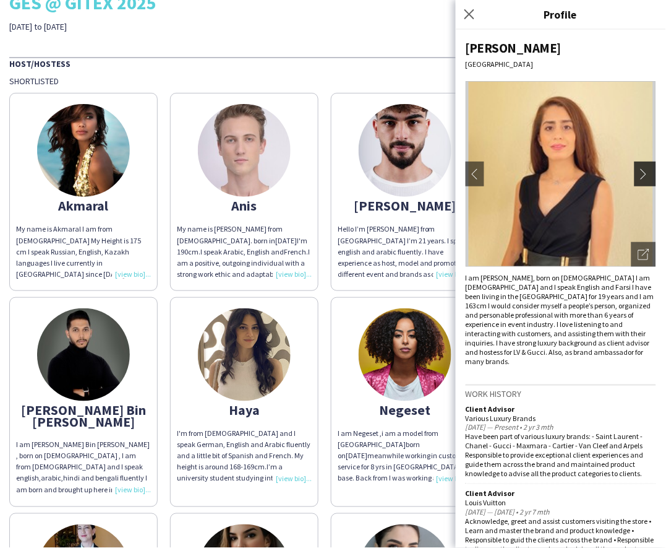
click at [639, 168] on app-icon "chevron-right" at bounding box center [647, 173] width 17 height 11
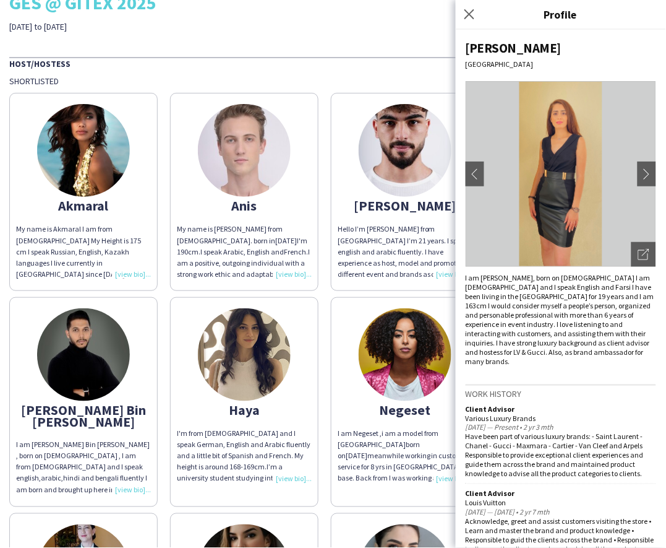
click at [598, 331] on div "I am [PERSON_NAME], born on [DEMOGRAPHIC_DATA] I am [DEMOGRAPHIC_DATA] and I sp…" at bounding box center [561, 319] width 191 height 93
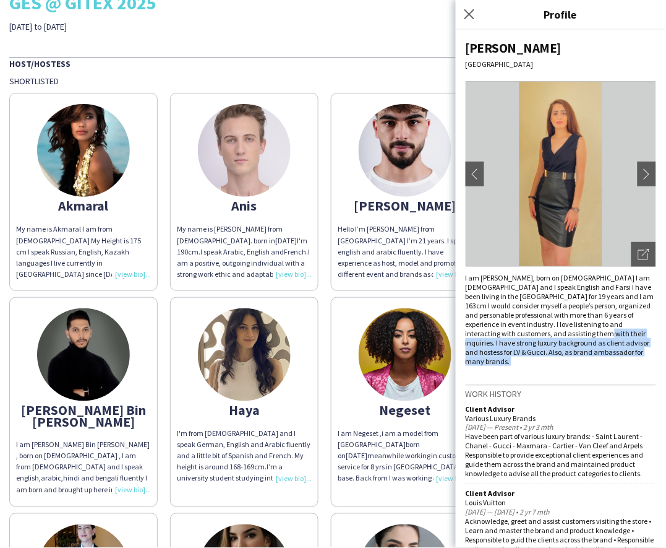
drag, startPoint x: 598, startPoint y: 331, endPoint x: 626, endPoint y: 350, distance: 33.5
click at [626, 350] on div "I am [PERSON_NAME], born on [DEMOGRAPHIC_DATA] I am [DEMOGRAPHIC_DATA] and I sp…" at bounding box center [561, 319] width 191 height 93
copy div "strong luxury background as client advisor and hostess for LV & Gucci. Also, as…"
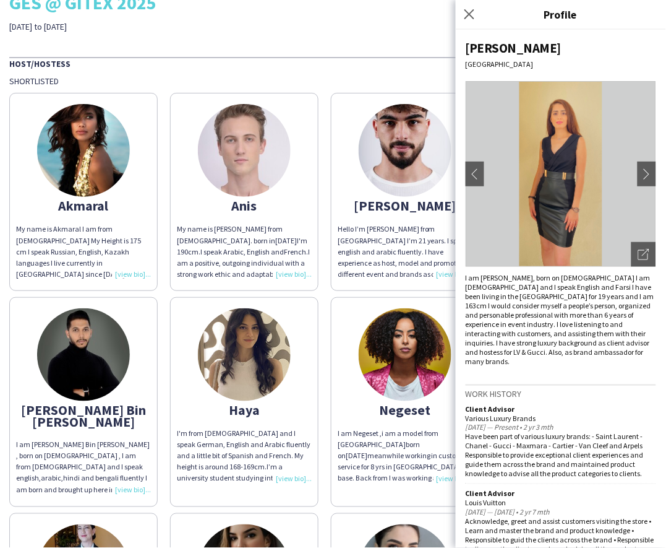
click at [578, 404] on div "Client Advisor" at bounding box center [561, 408] width 191 height 9
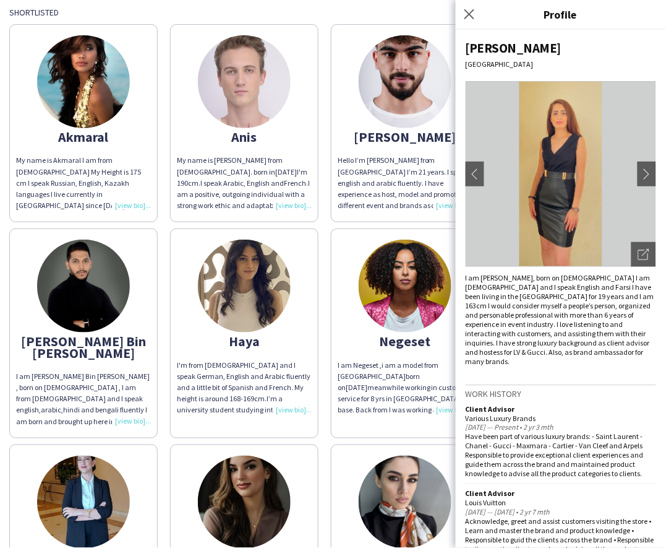
click at [291, 277] on img at bounding box center [244, 285] width 93 height 93
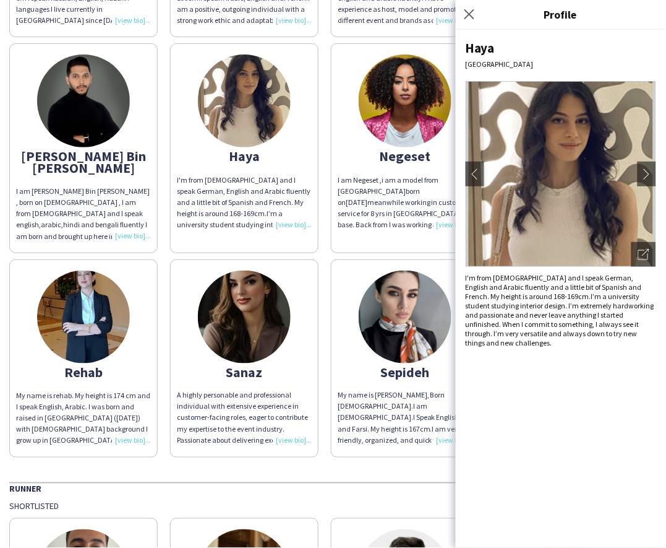
scroll to position [343, 0]
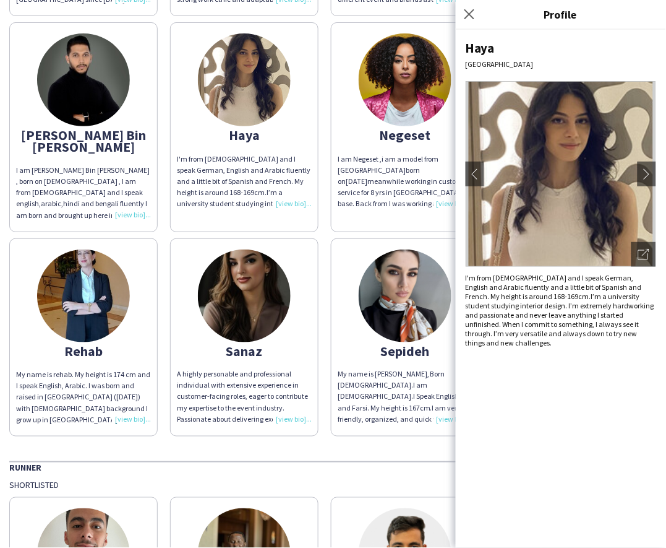
click at [359, 126] on img at bounding box center [405, 79] width 93 height 93
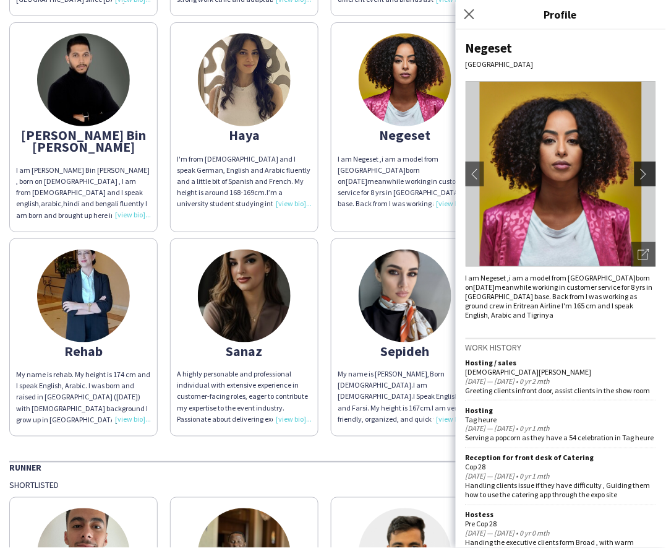
click at [639, 177] on app-icon "chevron-right" at bounding box center [647, 173] width 17 height 11
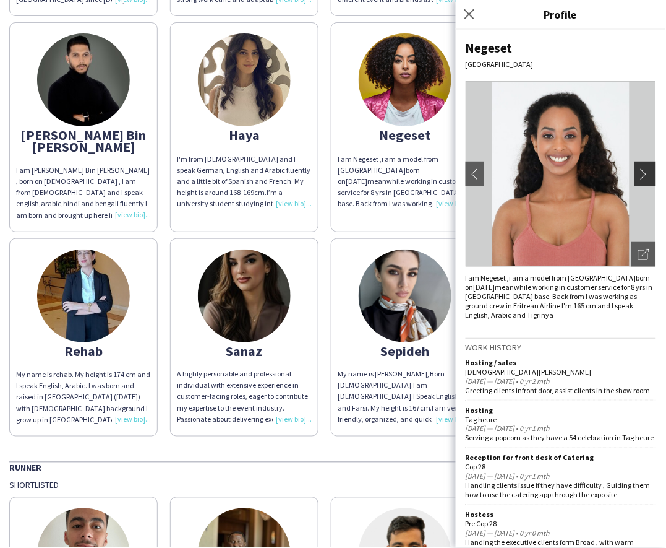
click at [639, 177] on app-icon "chevron-right" at bounding box center [647, 173] width 17 height 11
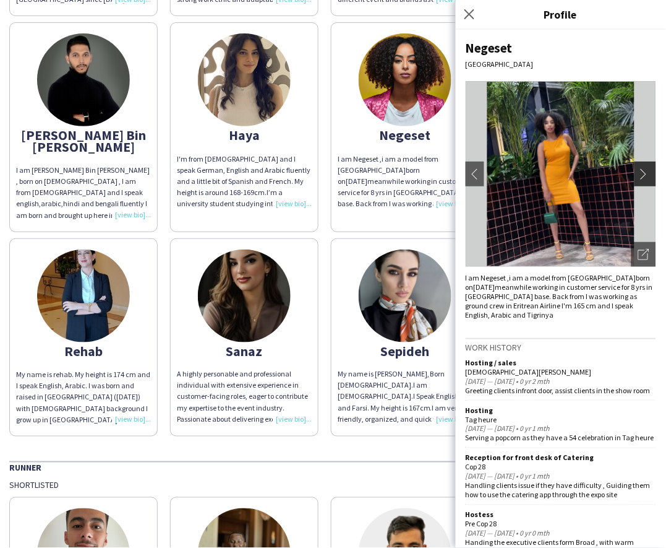
click at [639, 177] on app-icon "chevron-right" at bounding box center [647, 173] width 17 height 11
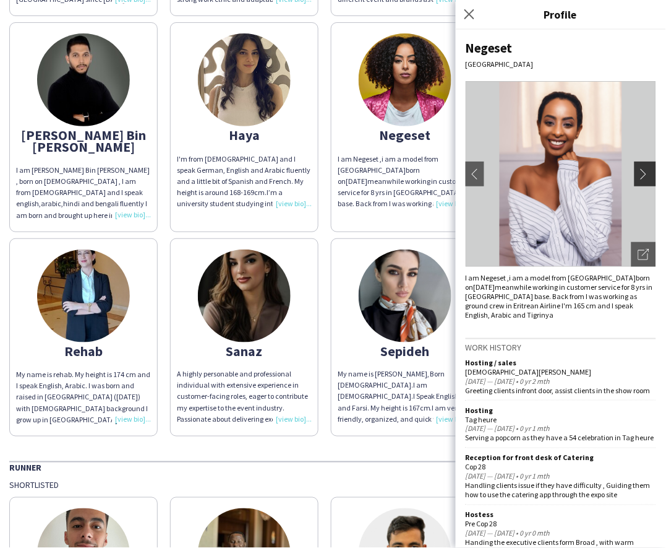
click at [639, 177] on app-icon "chevron-right" at bounding box center [647, 173] width 17 height 11
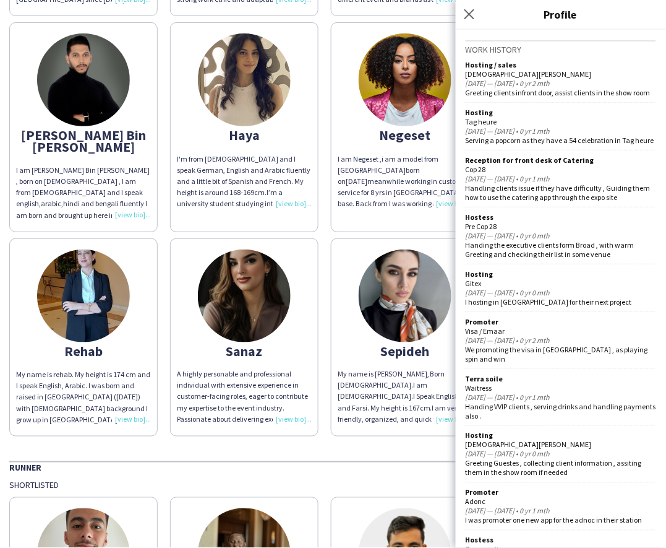
scroll to position [158, 0]
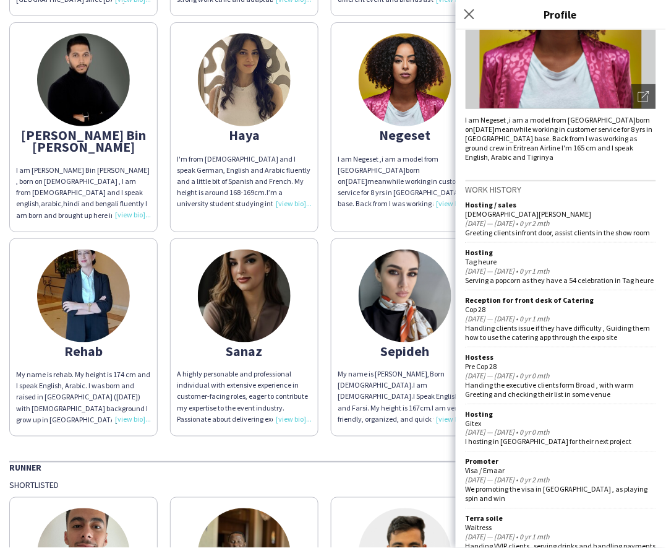
click at [130, 313] on img at bounding box center [83, 295] width 93 height 93
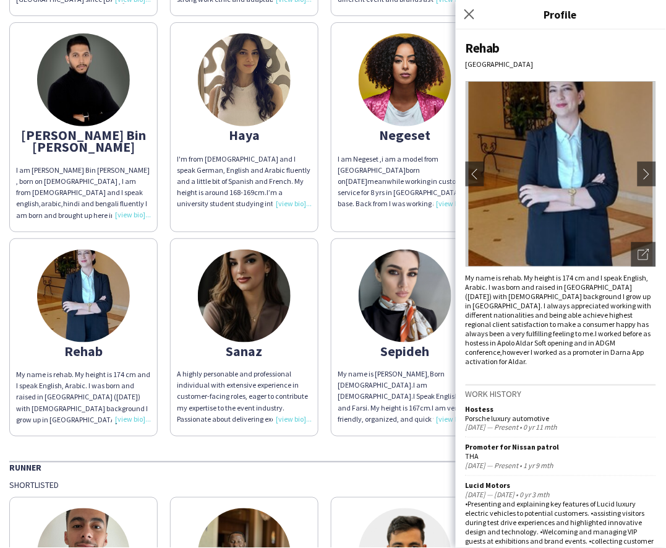
click at [520, 126] on img at bounding box center [566, 79] width 93 height 93
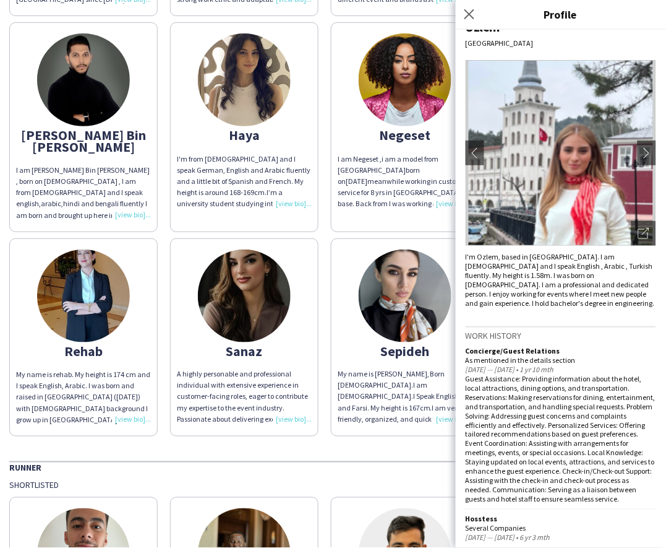
scroll to position [38, 0]
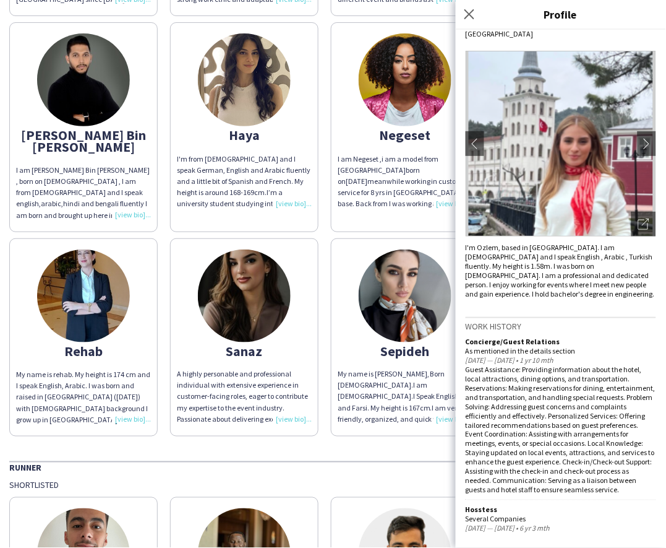
click at [554, 371] on div "Guest Assistance: Providing information about the hotel, local attractions, din…" at bounding box center [561, 429] width 191 height 130
click at [626, 370] on div "Guest Assistance: Providing information about the hotel, local attractions, din…" at bounding box center [561, 429] width 191 height 130
click at [198, 342] on img at bounding box center [244, 295] width 93 height 93
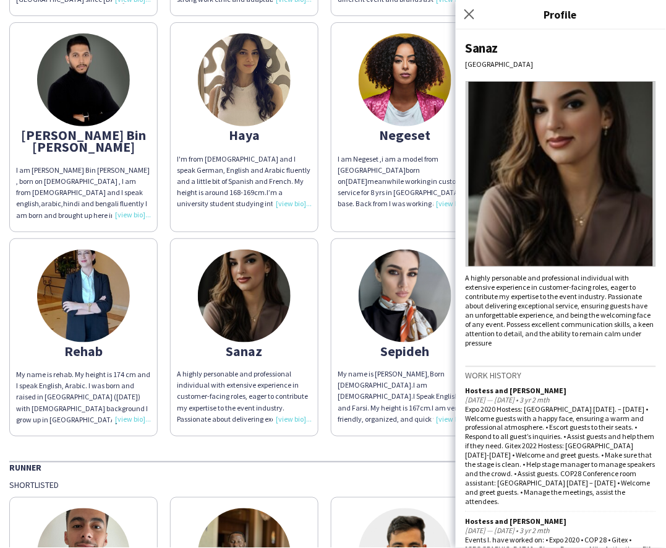
click at [130, 312] on img at bounding box center [83, 295] width 93 height 93
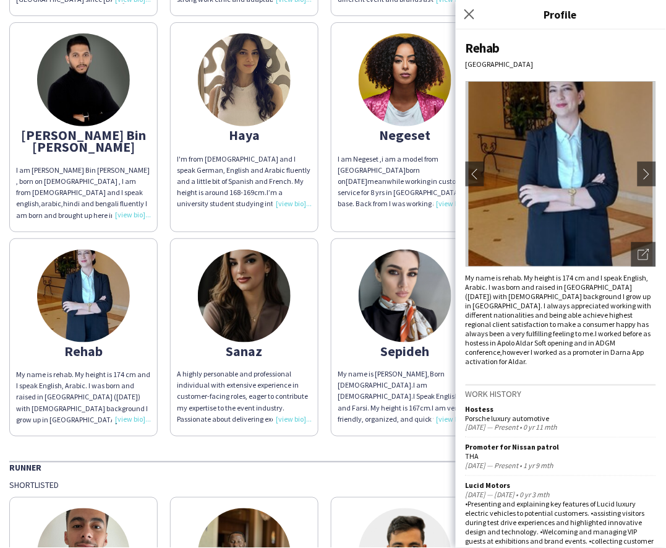
click at [520, 126] on img at bounding box center [566, 79] width 93 height 93
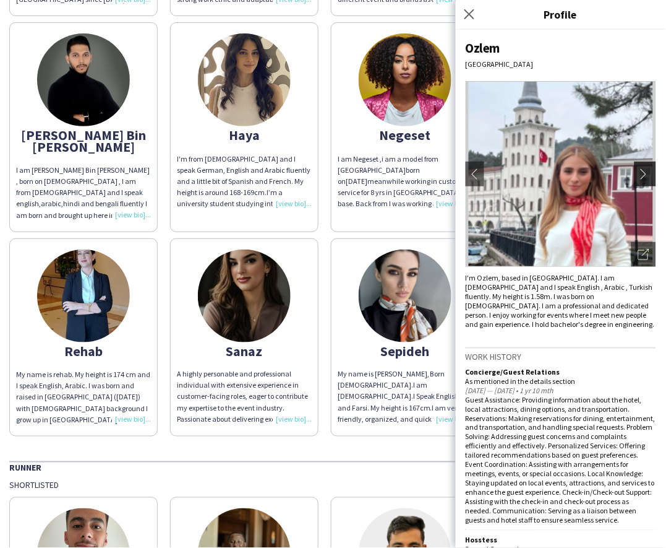
click at [641, 180] on button "chevron-right" at bounding box center [647, 174] width 25 height 25
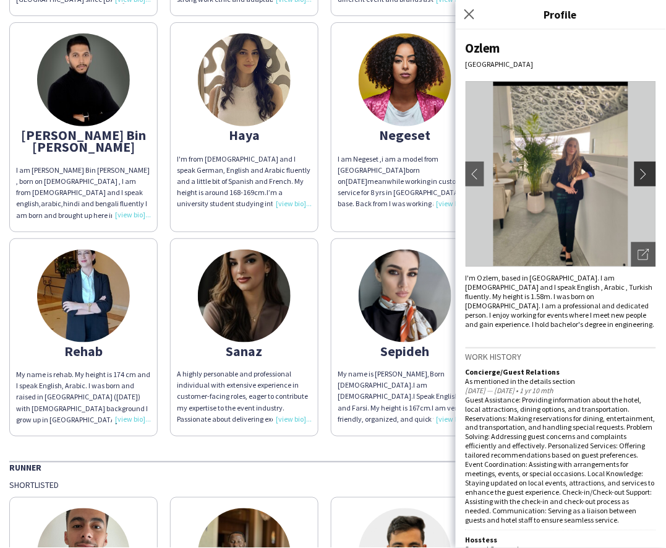
click at [641, 180] on button "chevron-right" at bounding box center [647, 174] width 25 height 25
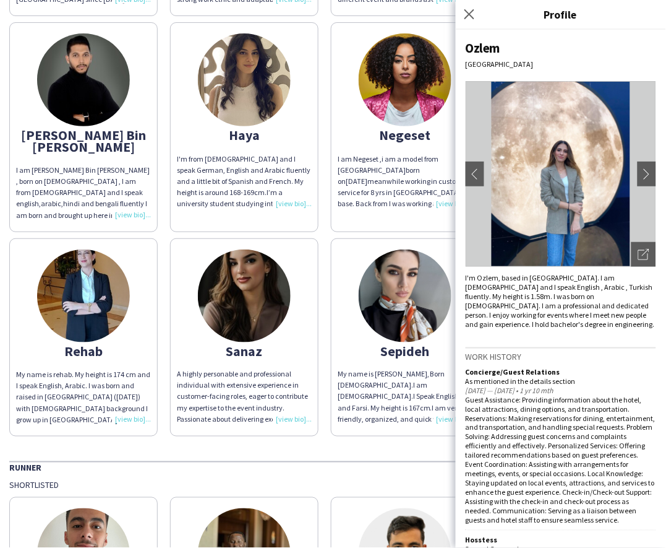
click at [519, 390] on div "[DATE] — [DATE] • 1 yr 10 mth" at bounding box center [561, 390] width 191 height 9
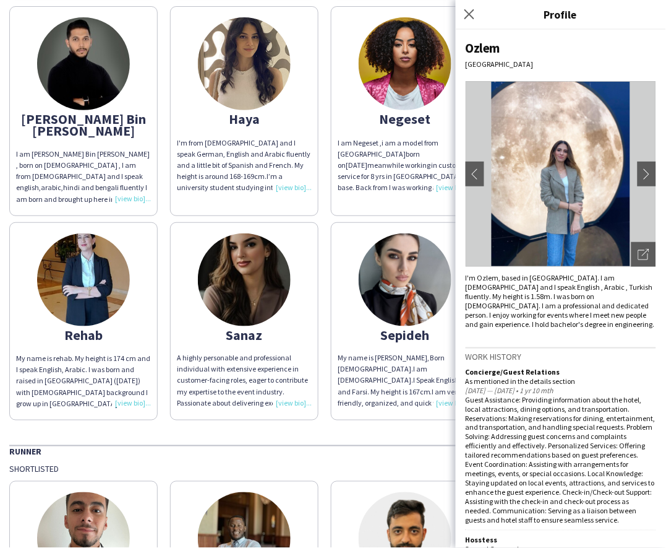
scroll to position [343, 0]
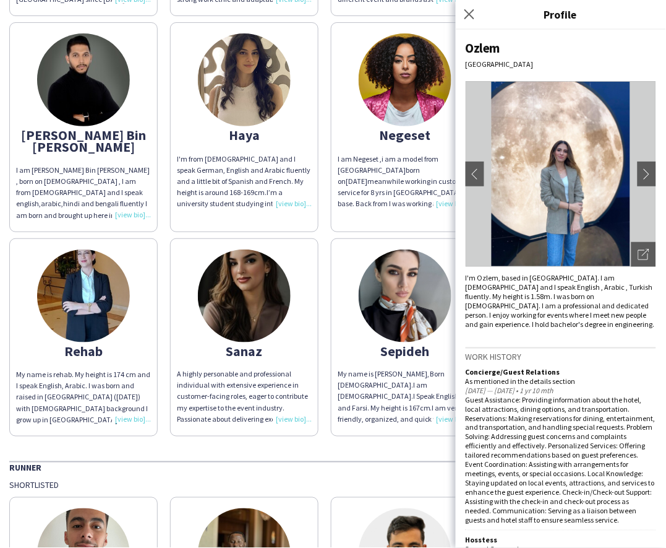
click at [198, 342] on img at bounding box center [244, 295] width 93 height 93
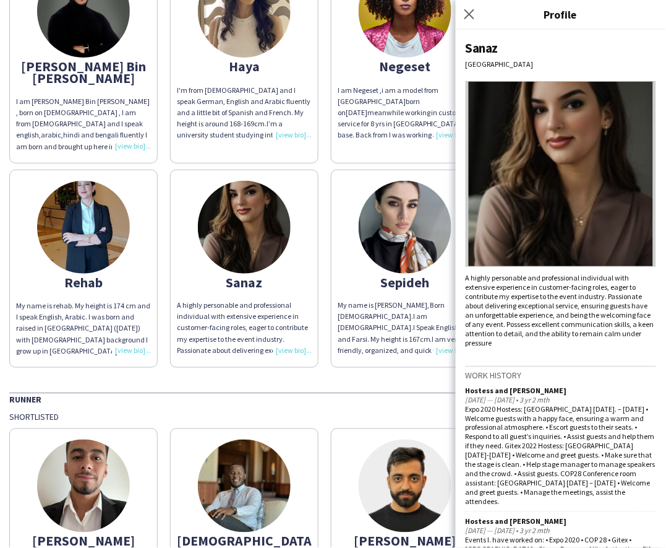
scroll to position [29, 0]
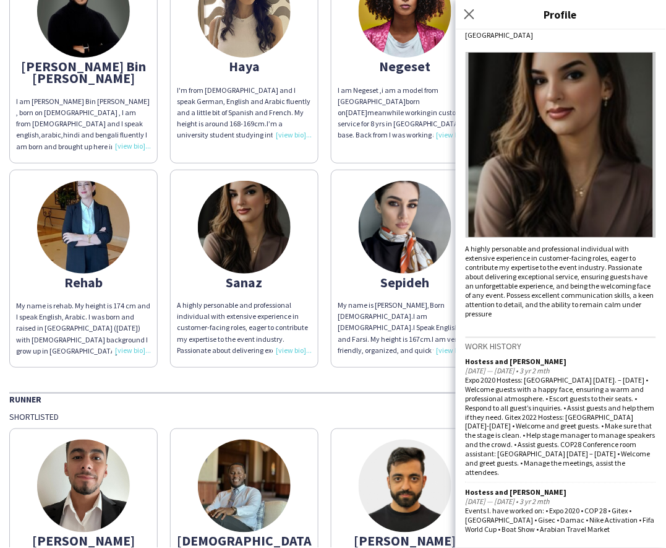
click at [151, 342] on div "My name is rehab. My height is 174 cm and I speak English, Arabic. I was born a…" at bounding box center [83, 328] width 135 height 56
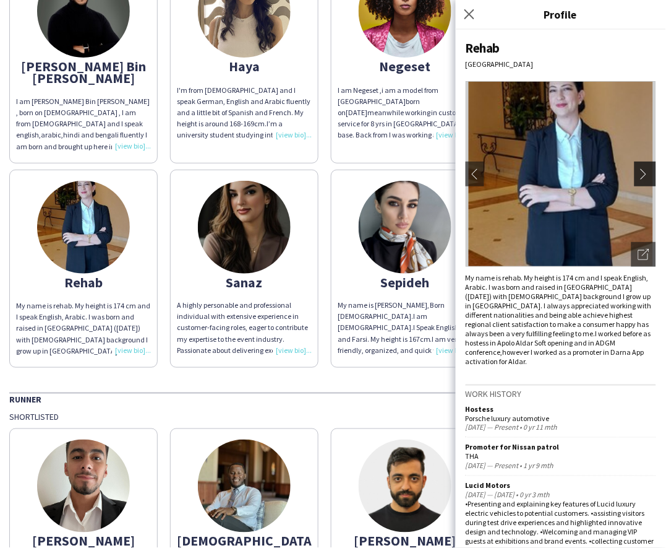
click at [639, 168] on app-icon "chevron-right" at bounding box center [647, 173] width 17 height 11
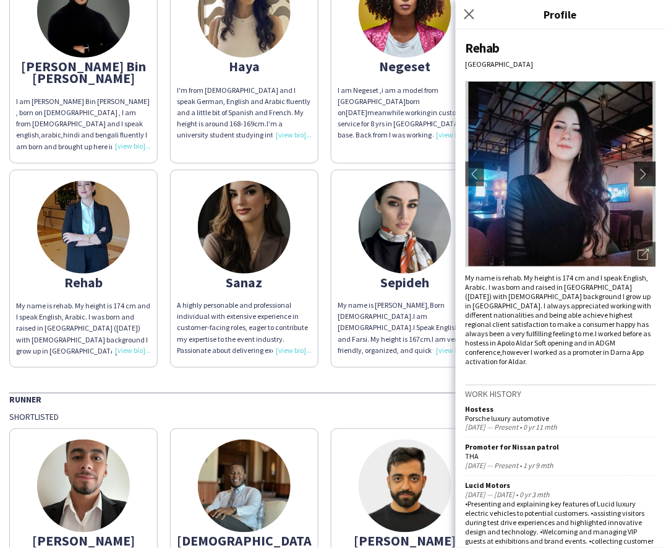
click at [635, 163] on button "chevron-right" at bounding box center [647, 174] width 25 height 25
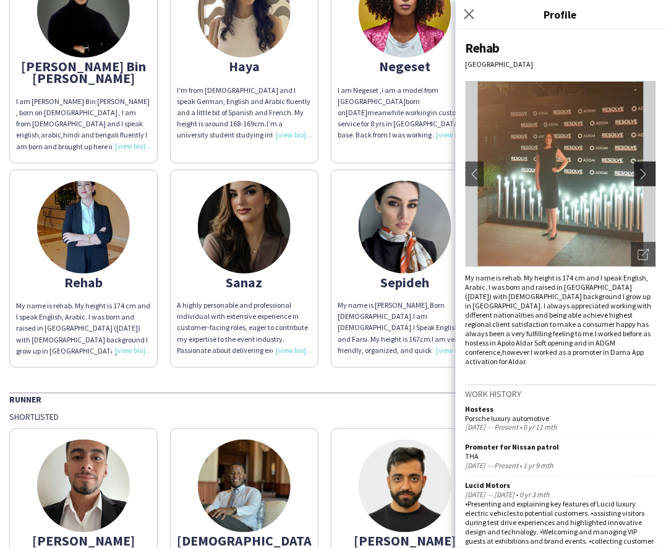
click at [639, 173] on app-icon "chevron-right" at bounding box center [647, 173] width 17 height 11
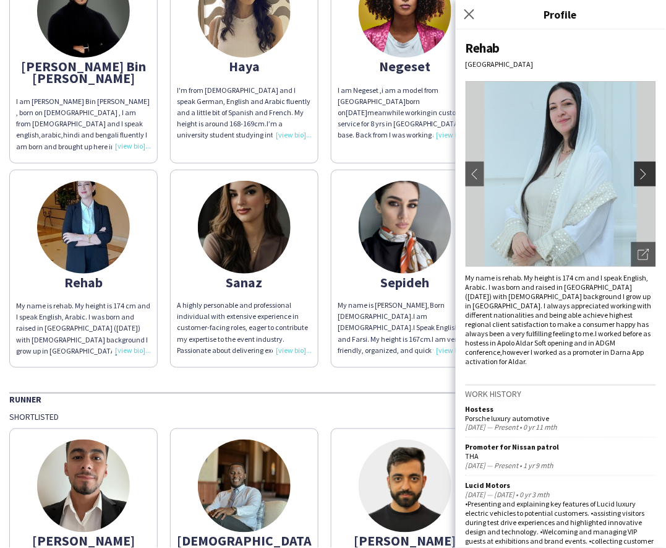
click at [639, 173] on app-icon "chevron-right" at bounding box center [647, 173] width 17 height 11
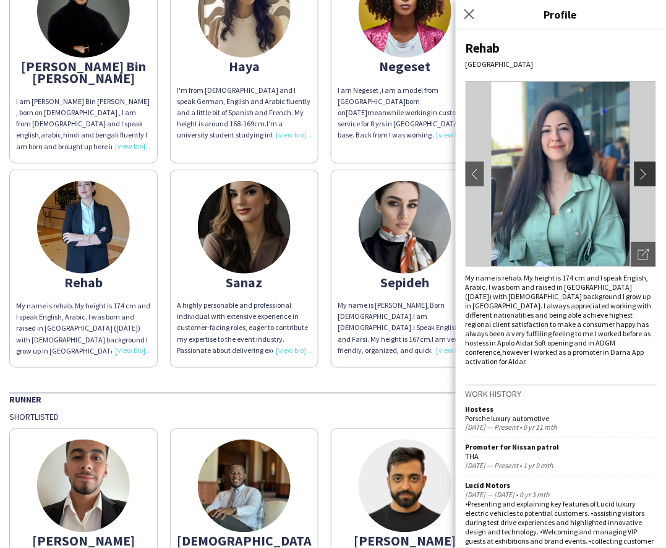
click at [639, 173] on app-icon "chevron-right" at bounding box center [647, 173] width 17 height 11
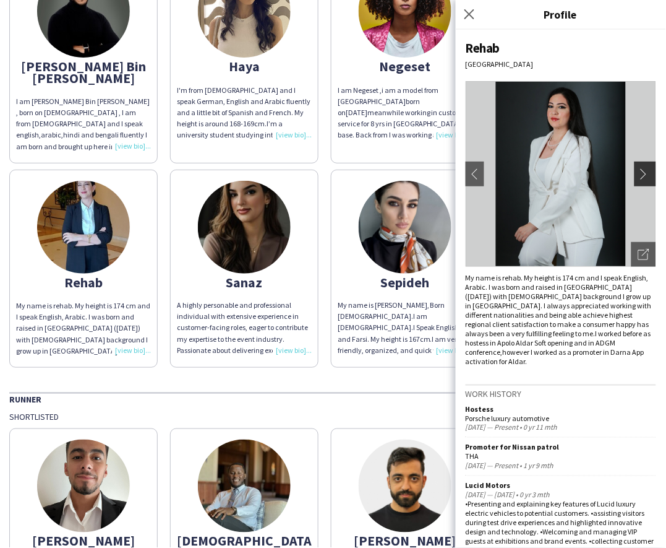
click at [639, 173] on app-icon "chevron-right" at bounding box center [647, 173] width 17 height 11
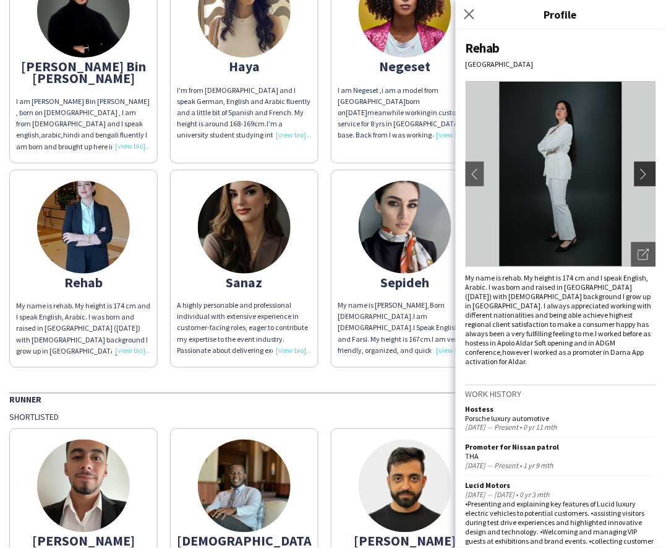
click at [639, 173] on app-icon "chevron-right" at bounding box center [647, 173] width 17 height 11
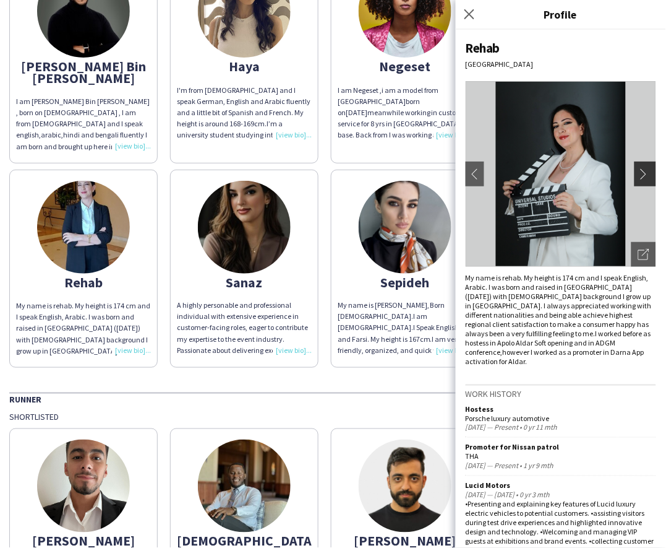
click at [639, 173] on app-icon "chevron-right" at bounding box center [647, 173] width 17 height 11
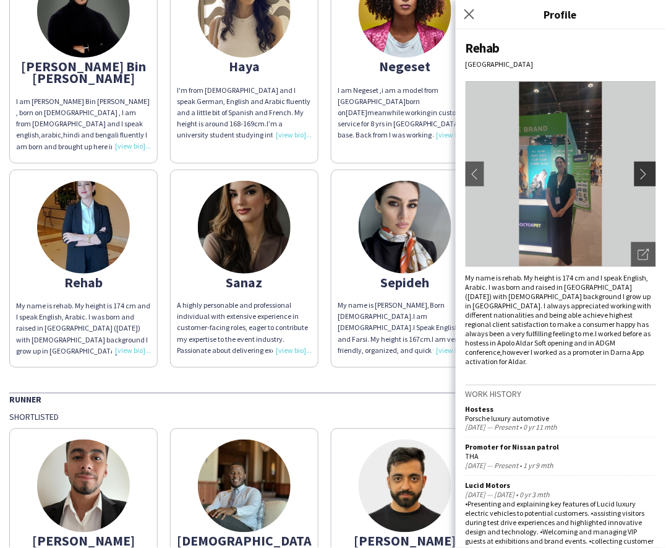
click at [639, 173] on app-icon "chevron-right" at bounding box center [647, 173] width 17 height 11
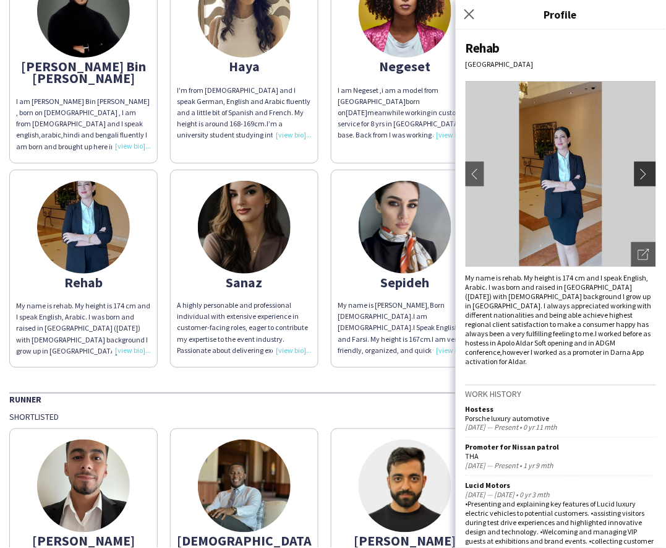
click at [639, 173] on app-icon "chevron-right" at bounding box center [647, 173] width 17 height 11
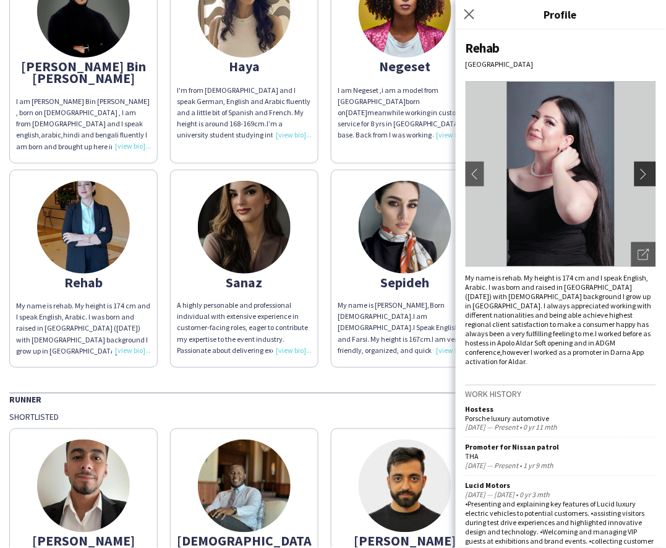
click at [639, 173] on app-icon "chevron-right" at bounding box center [647, 173] width 17 height 11
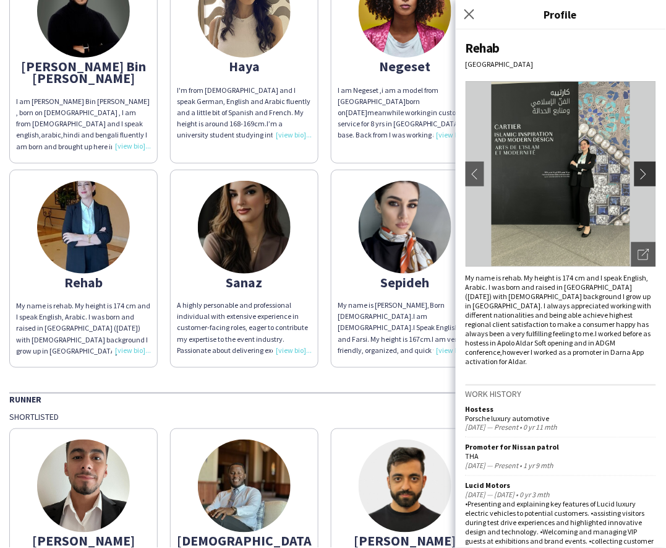
click at [639, 173] on app-icon "chevron-right" at bounding box center [647, 173] width 17 height 11
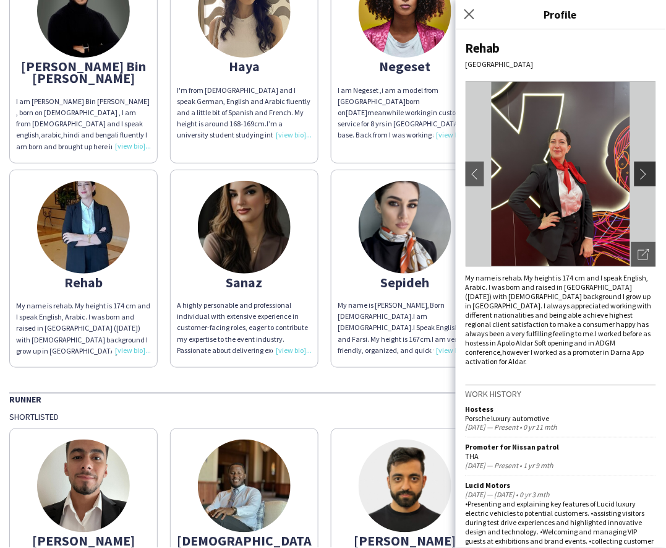
click at [639, 173] on app-icon "chevron-right" at bounding box center [647, 173] width 17 height 11
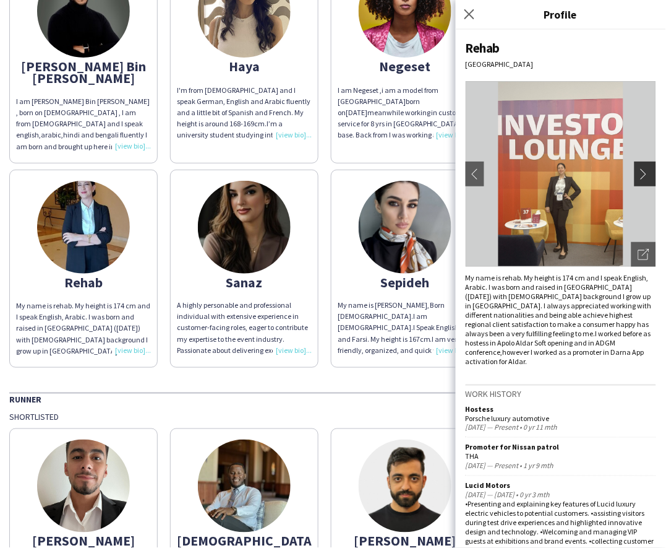
click at [639, 173] on app-icon "chevron-right" at bounding box center [647, 173] width 17 height 11
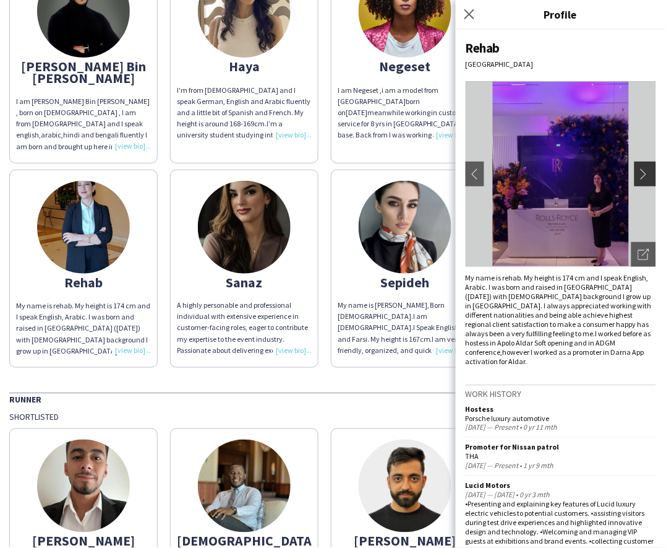
click at [639, 173] on app-icon "chevron-right" at bounding box center [647, 173] width 17 height 11
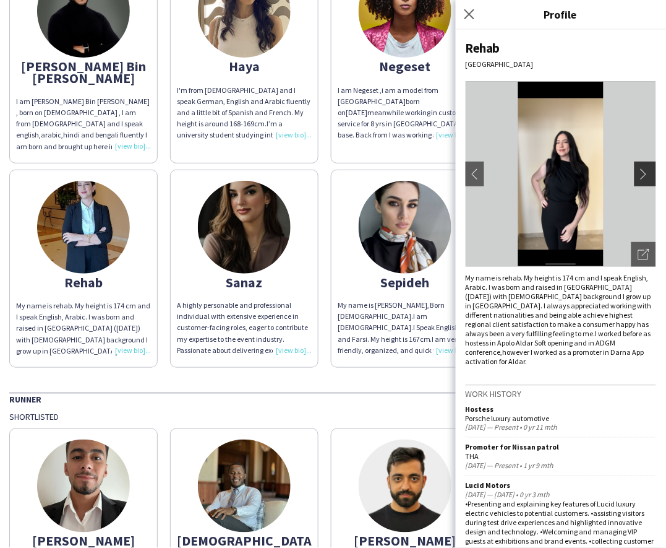
click at [639, 173] on app-icon "chevron-right" at bounding box center [647, 173] width 17 height 11
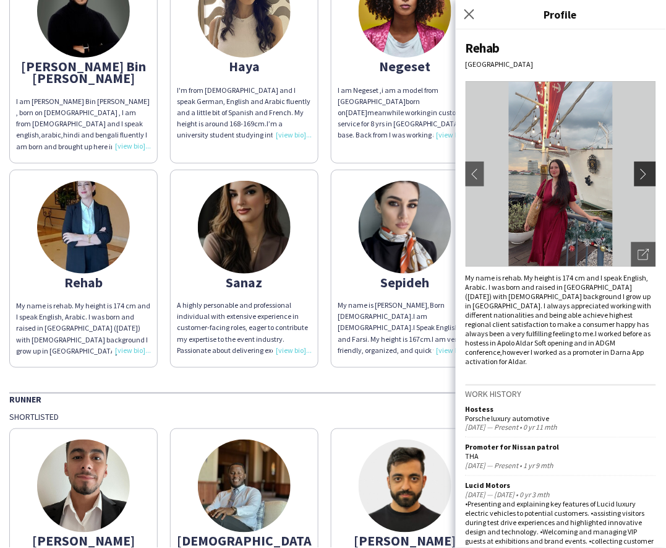
click at [639, 173] on app-icon "chevron-right" at bounding box center [647, 173] width 17 height 11
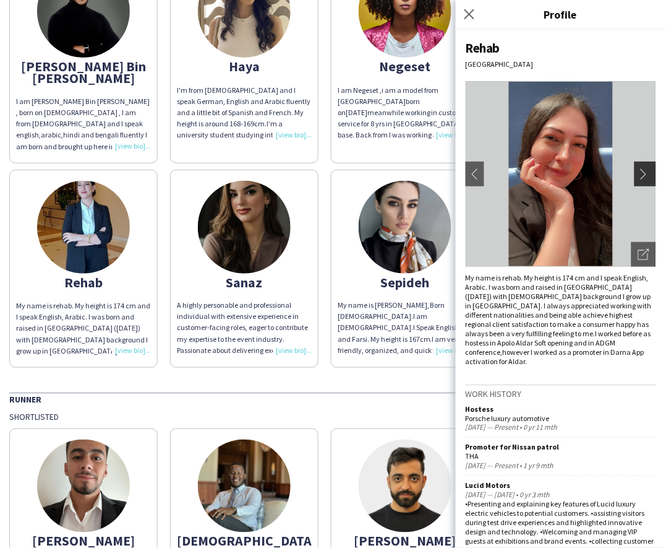
click at [639, 173] on app-icon "chevron-right" at bounding box center [647, 173] width 17 height 11
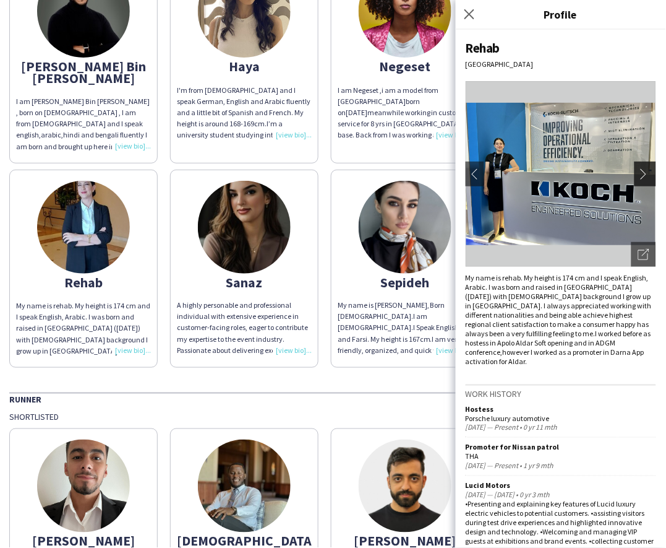
click at [639, 173] on app-icon "chevron-right" at bounding box center [647, 173] width 17 height 11
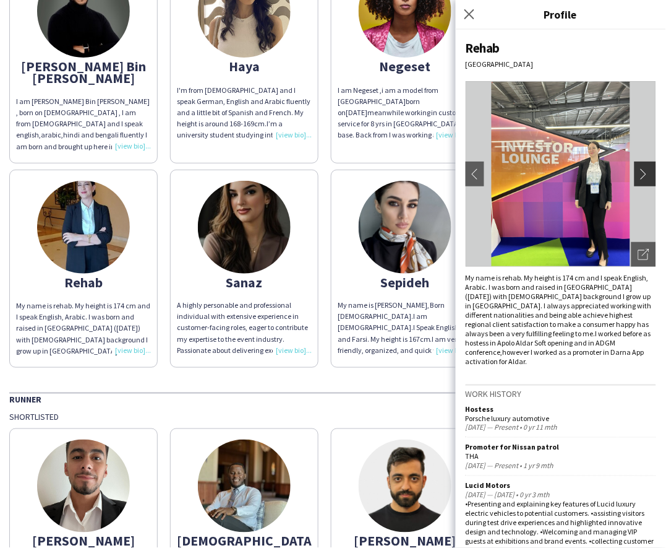
click at [639, 173] on app-icon "chevron-right" at bounding box center [647, 173] width 17 height 11
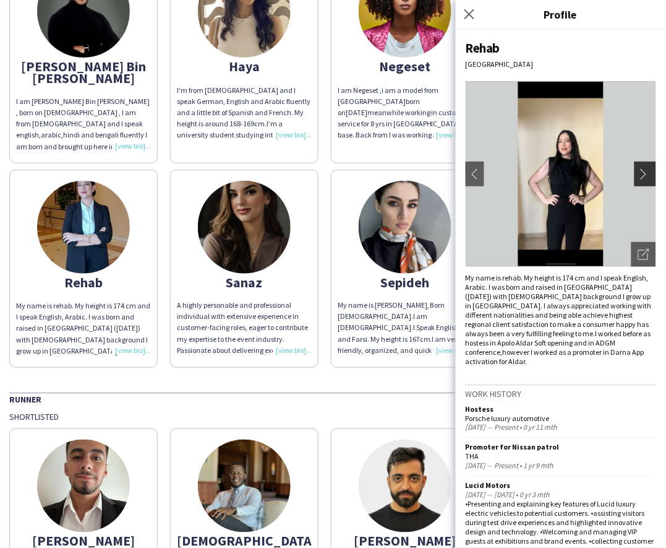
click at [644, 178] on app-icon "chevron-right" at bounding box center [647, 173] width 17 height 11
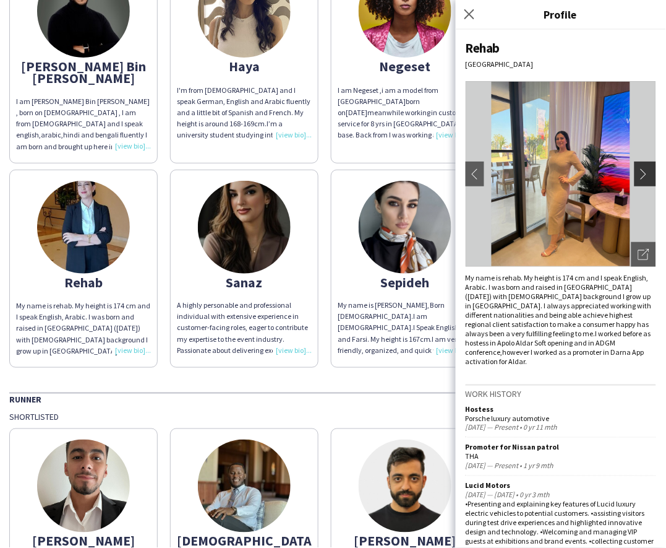
click at [644, 174] on app-icon "chevron-right" at bounding box center [647, 173] width 17 height 11
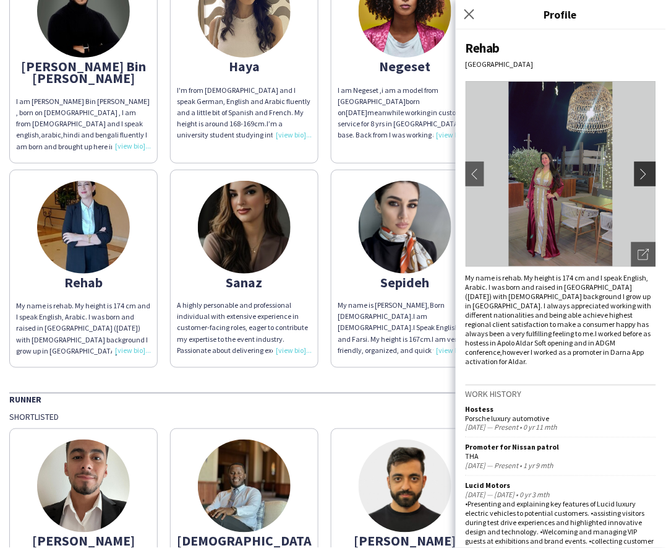
click at [644, 174] on app-icon "chevron-right" at bounding box center [647, 173] width 17 height 11
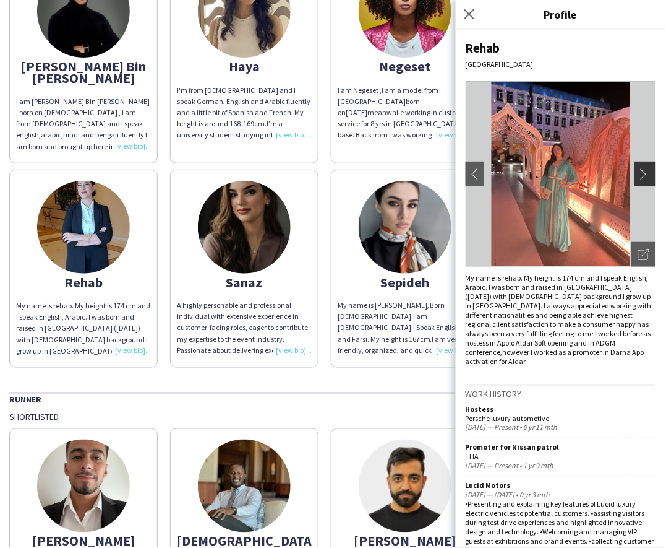
click at [644, 173] on app-icon "chevron-right" at bounding box center [647, 173] width 17 height 11
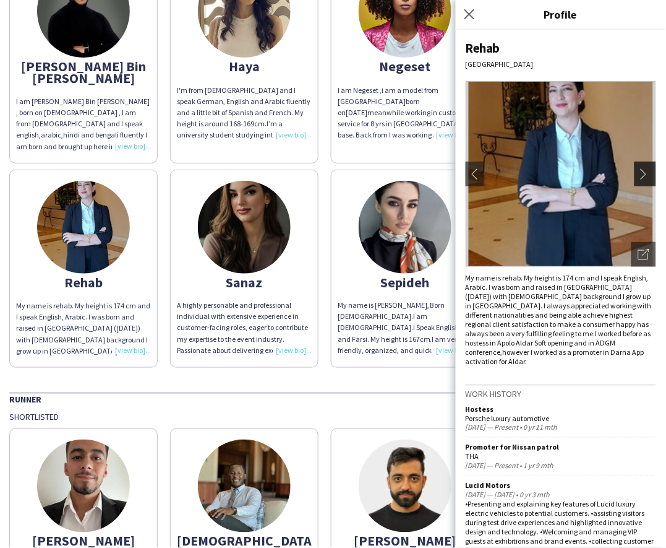
click at [644, 173] on app-icon "chevron-right" at bounding box center [647, 173] width 17 height 11
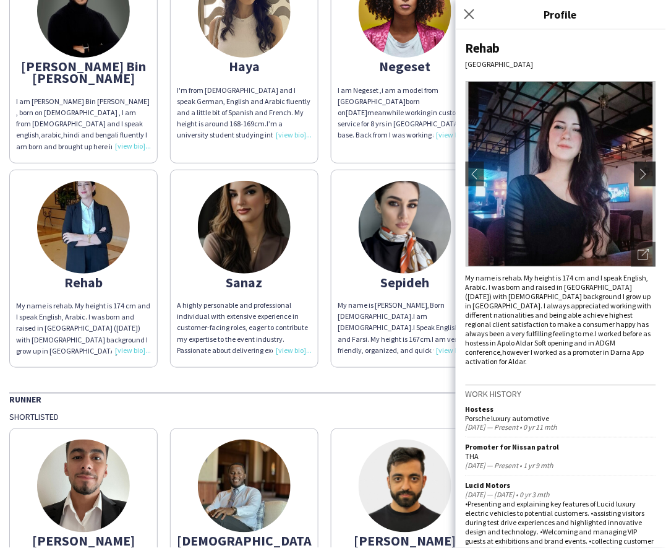
click at [644, 173] on app-icon "chevron-right" at bounding box center [647, 173] width 17 height 11
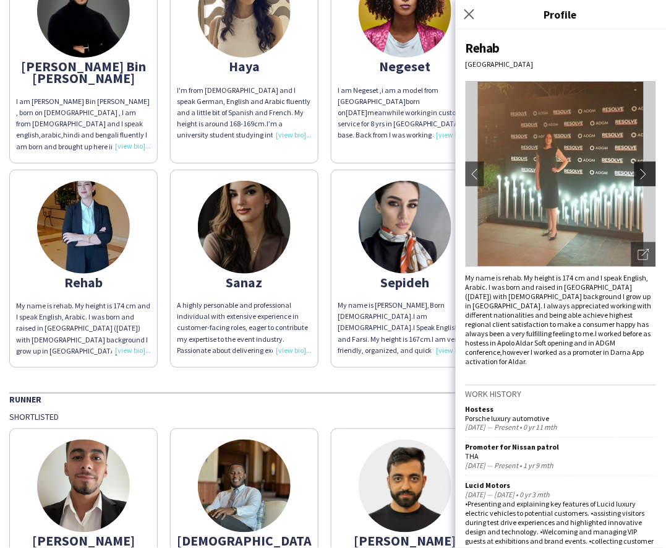
click at [644, 173] on app-icon "chevron-right" at bounding box center [647, 173] width 17 height 11
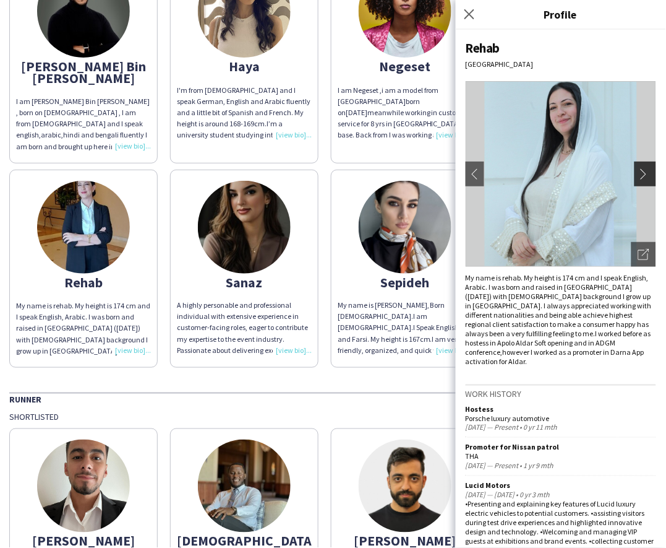
click at [644, 173] on app-icon "chevron-right" at bounding box center [647, 173] width 17 height 11
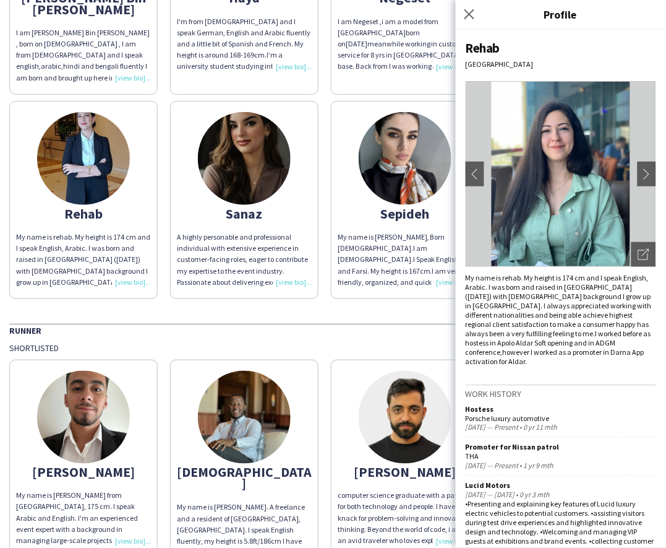
scroll to position [412, 0]
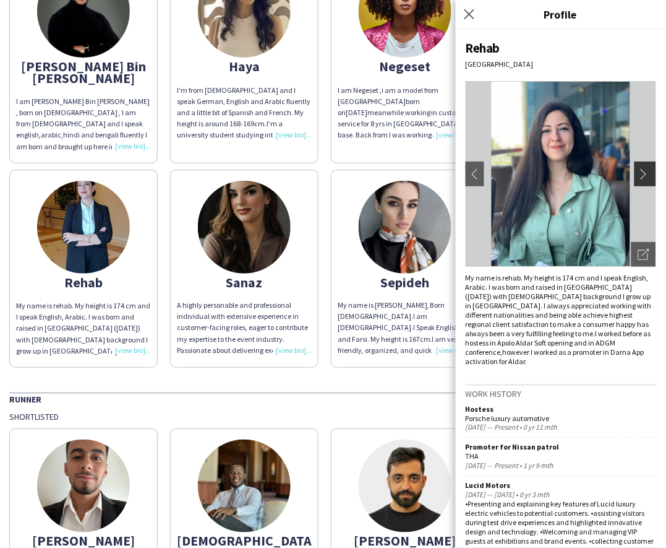
click at [635, 181] on button "chevron-right" at bounding box center [647, 174] width 25 height 25
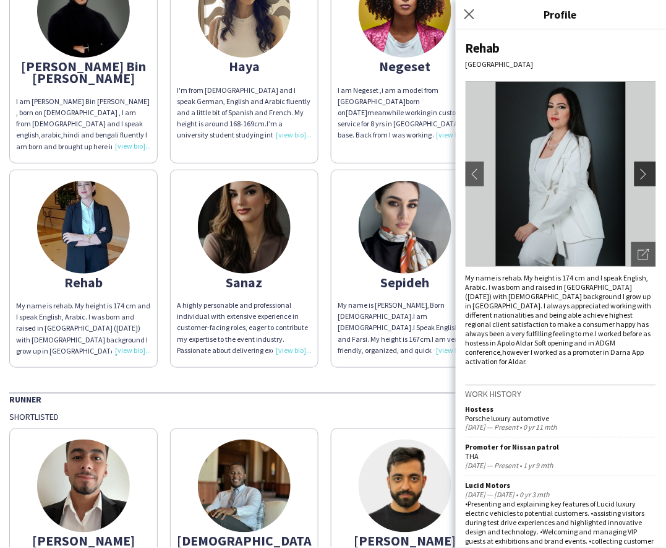
click at [635, 181] on button "chevron-right" at bounding box center [647, 174] width 25 height 25
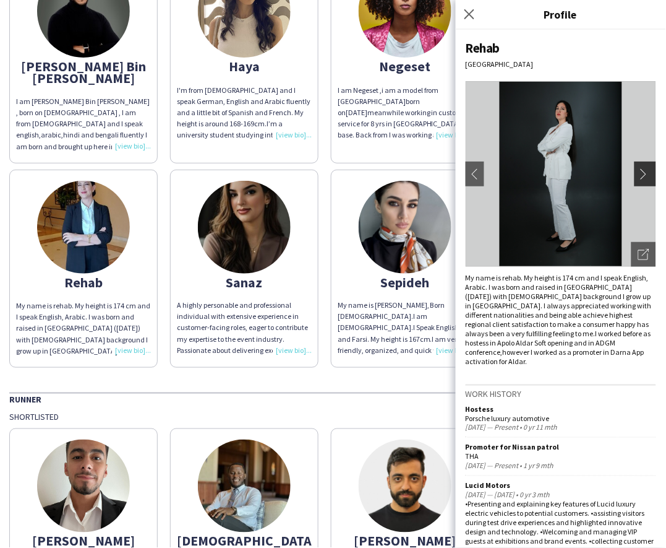
click at [635, 181] on button "chevron-right" at bounding box center [647, 174] width 25 height 25
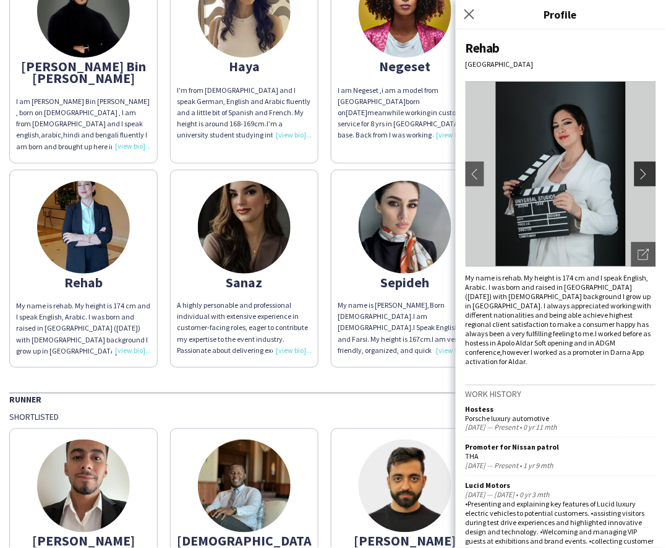
click at [635, 181] on button "chevron-right" at bounding box center [647, 174] width 25 height 25
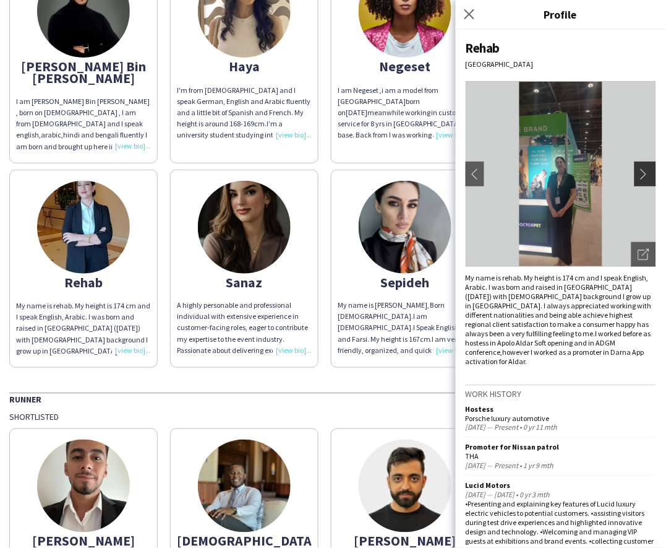
click at [635, 181] on button "chevron-right" at bounding box center [647, 174] width 25 height 25
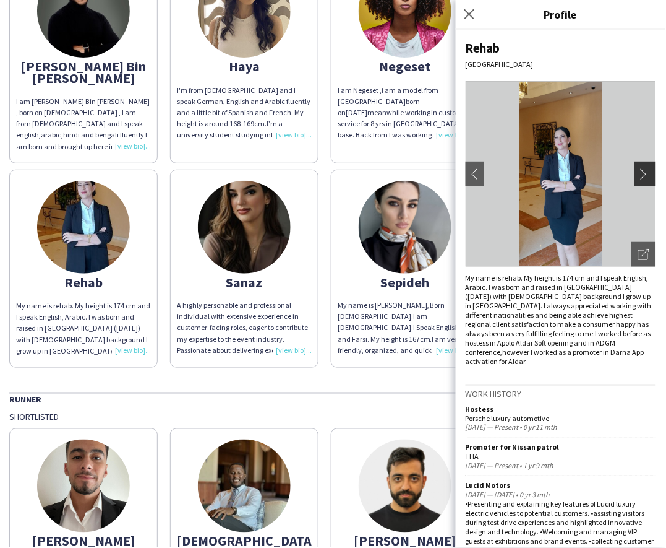
click at [635, 181] on button "chevron-right" at bounding box center [647, 174] width 25 height 25
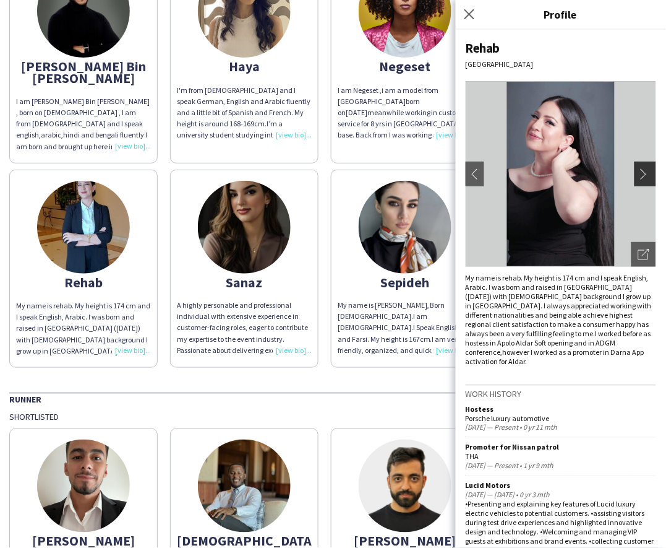
click at [635, 180] on button "chevron-right" at bounding box center [647, 174] width 25 height 25
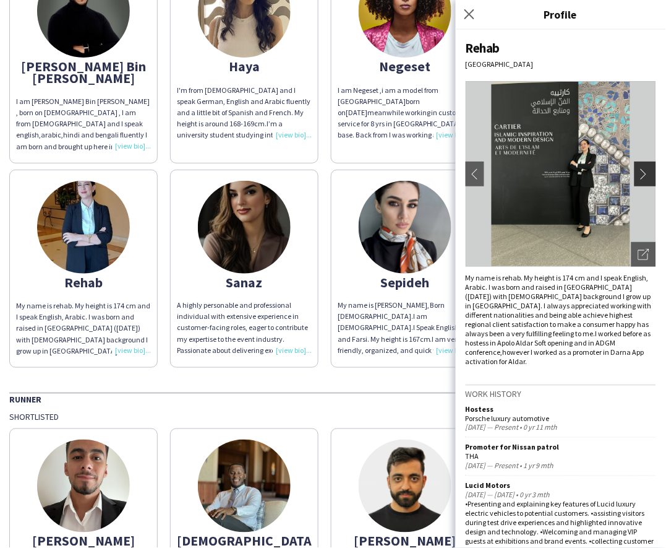
click at [635, 180] on button "chevron-right" at bounding box center [647, 174] width 25 height 25
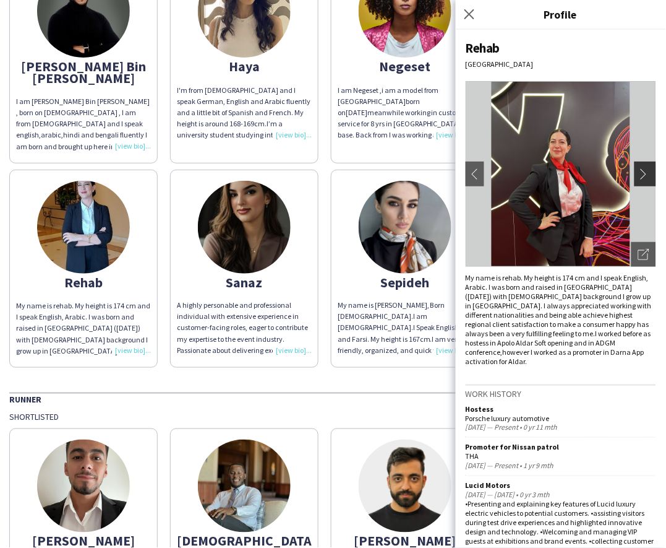
click at [635, 180] on button "chevron-right" at bounding box center [647, 174] width 25 height 25
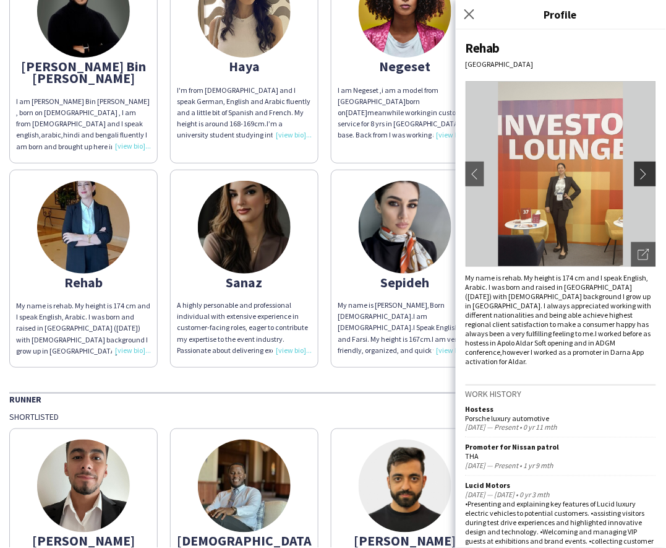
click at [635, 180] on button "chevron-right" at bounding box center [647, 174] width 25 height 25
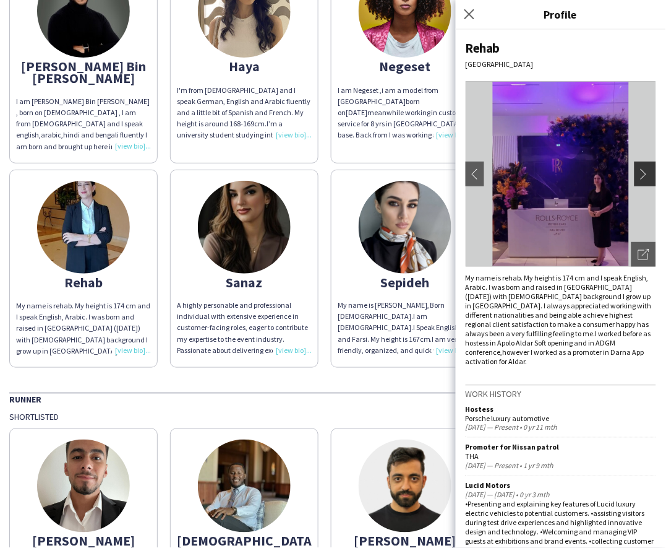
click at [635, 180] on button "chevron-right" at bounding box center [647, 174] width 25 height 25
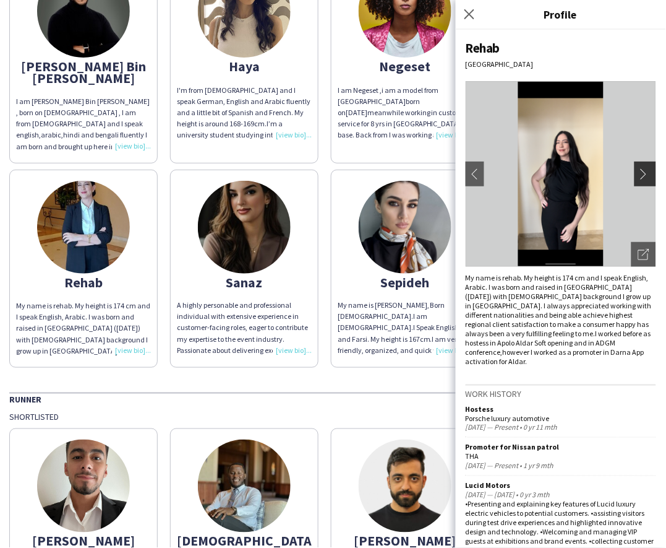
click at [635, 180] on button "chevron-right" at bounding box center [647, 174] width 25 height 25
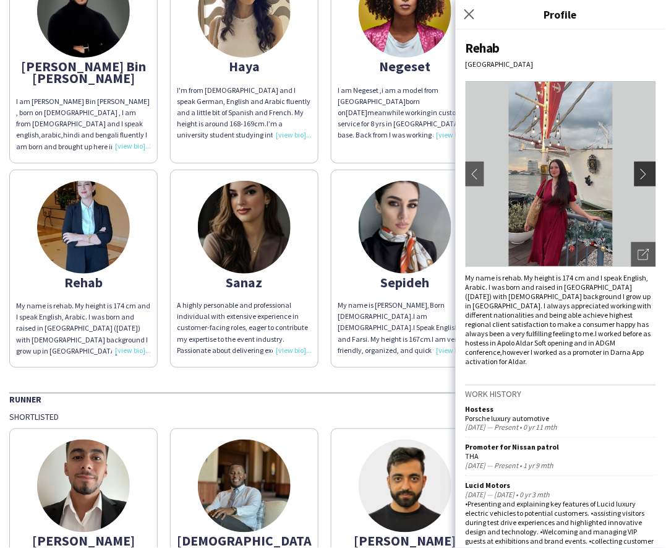
click at [635, 180] on button "chevron-right" at bounding box center [647, 174] width 25 height 25
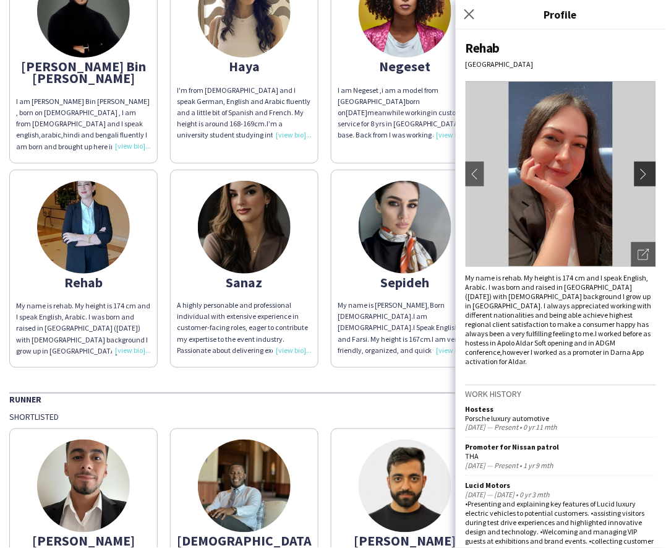
click at [635, 180] on button "chevron-right" at bounding box center [647, 174] width 25 height 25
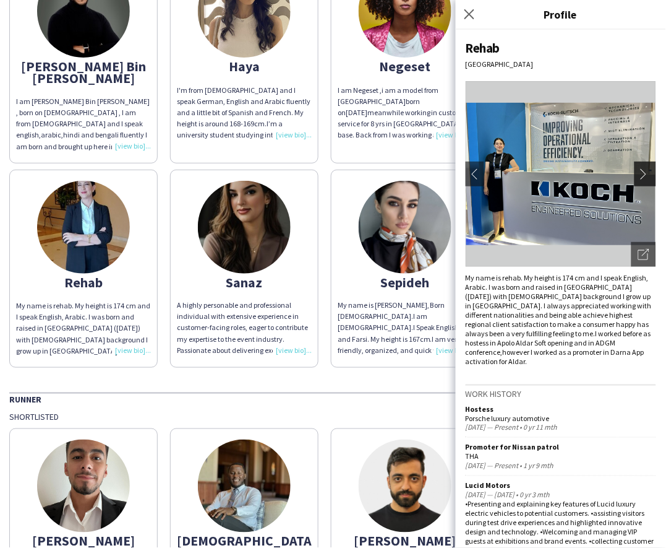
click at [639, 178] on app-icon "chevron-right" at bounding box center [647, 173] width 17 height 11
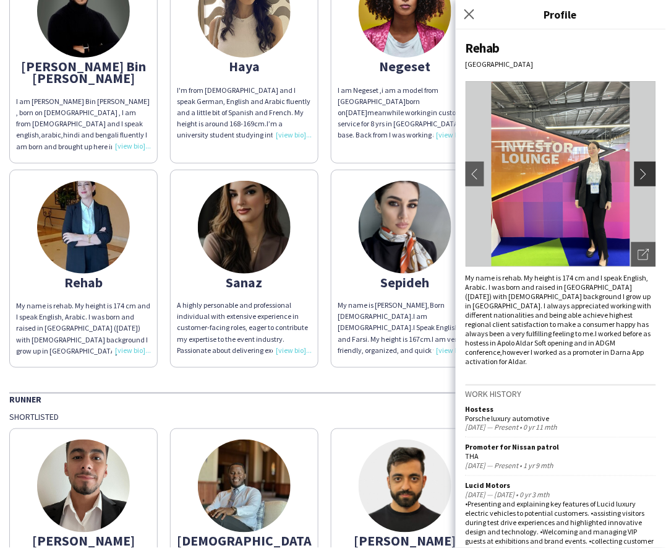
click at [639, 178] on app-icon "chevron-right" at bounding box center [647, 173] width 17 height 11
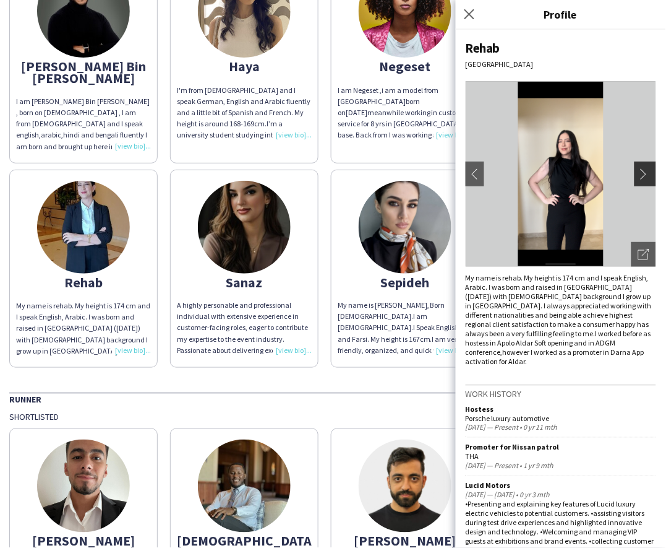
click at [636, 167] on button "chevron-right" at bounding box center [647, 174] width 25 height 25
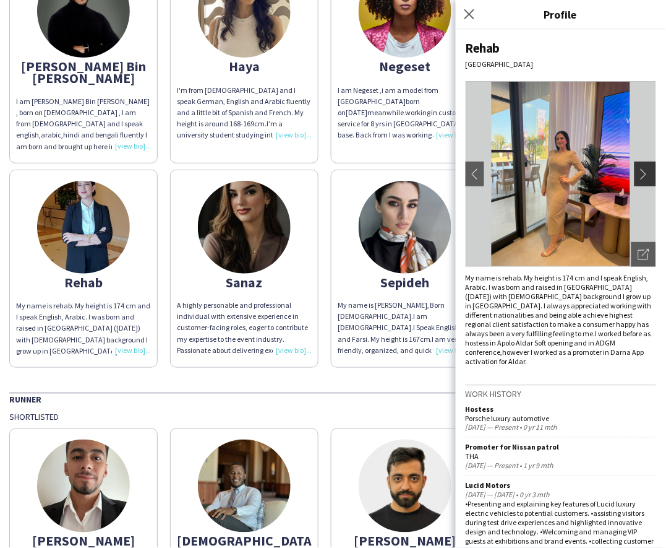
click at [636, 167] on button "chevron-right" at bounding box center [647, 174] width 25 height 25
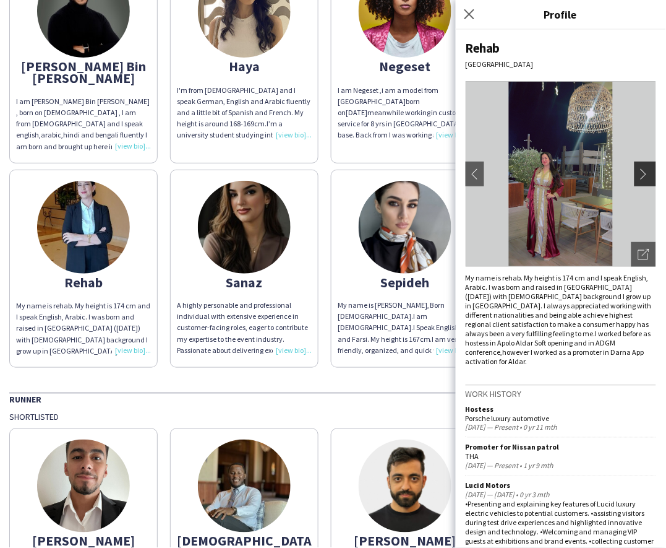
click at [636, 167] on button "chevron-right" at bounding box center [647, 174] width 25 height 25
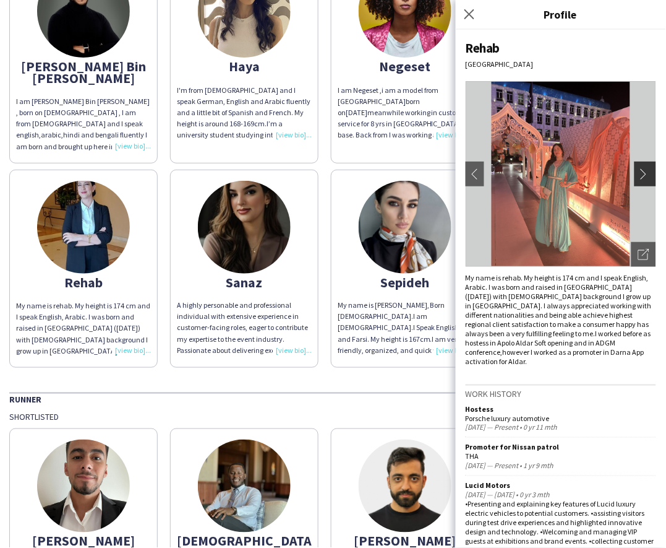
click at [636, 167] on button "chevron-right" at bounding box center [647, 174] width 25 height 25
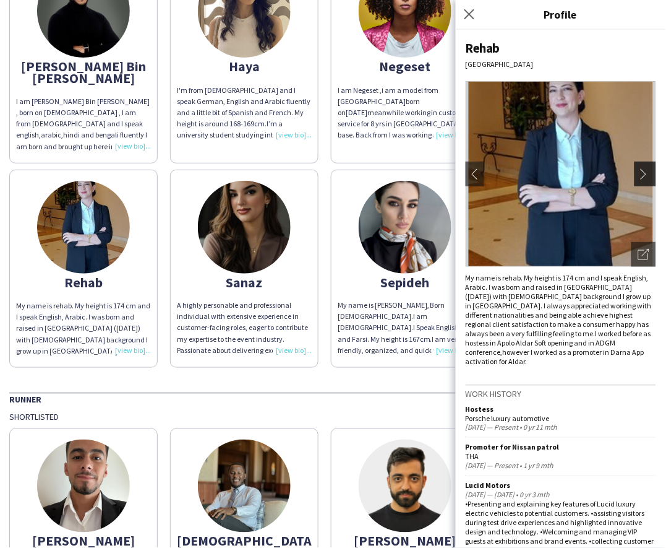
click at [636, 167] on button "chevron-right" at bounding box center [647, 174] width 25 height 25
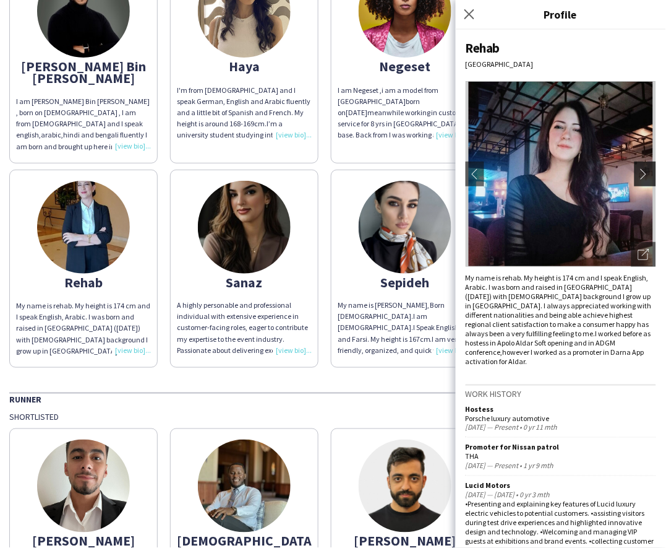
click at [636, 167] on button "chevron-right" at bounding box center [647, 174] width 25 height 25
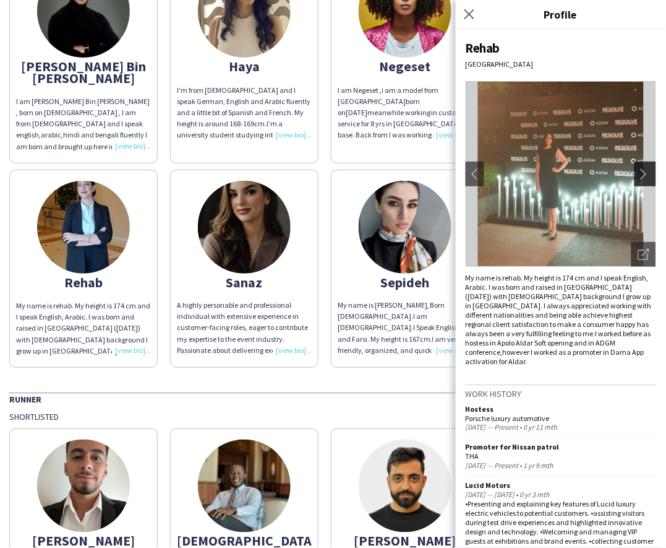
click at [636, 167] on button "chevron-right" at bounding box center [647, 174] width 25 height 25
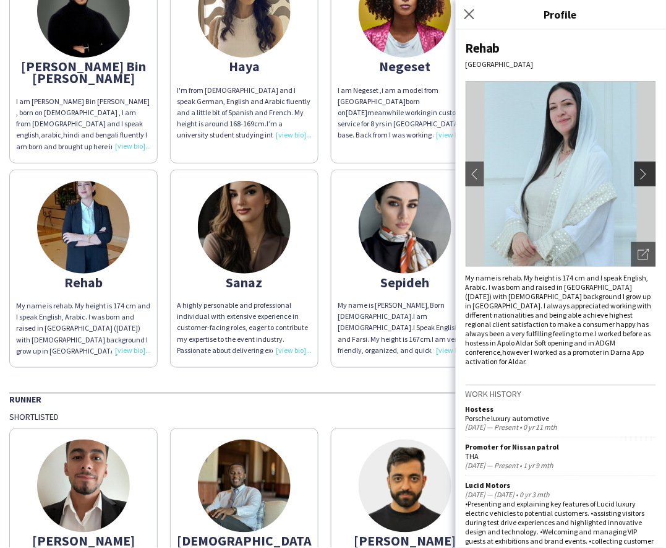
click at [636, 167] on button "chevron-right" at bounding box center [647, 174] width 25 height 25
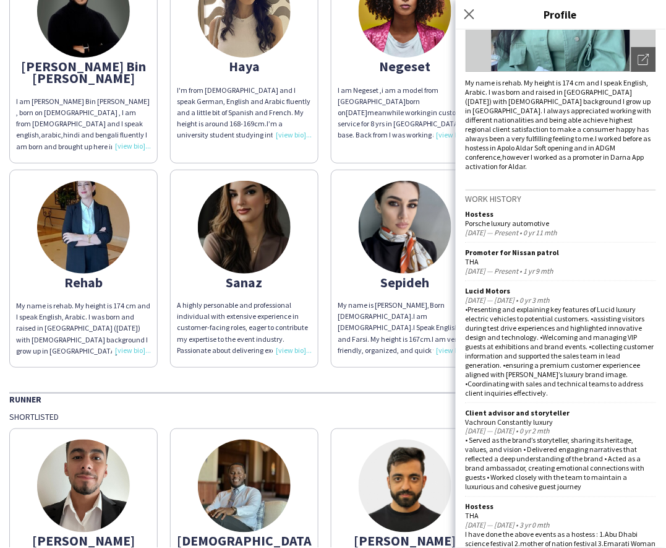
scroll to position [193, 0]
